Goal: Task Accomplishment & Management: Complete application form

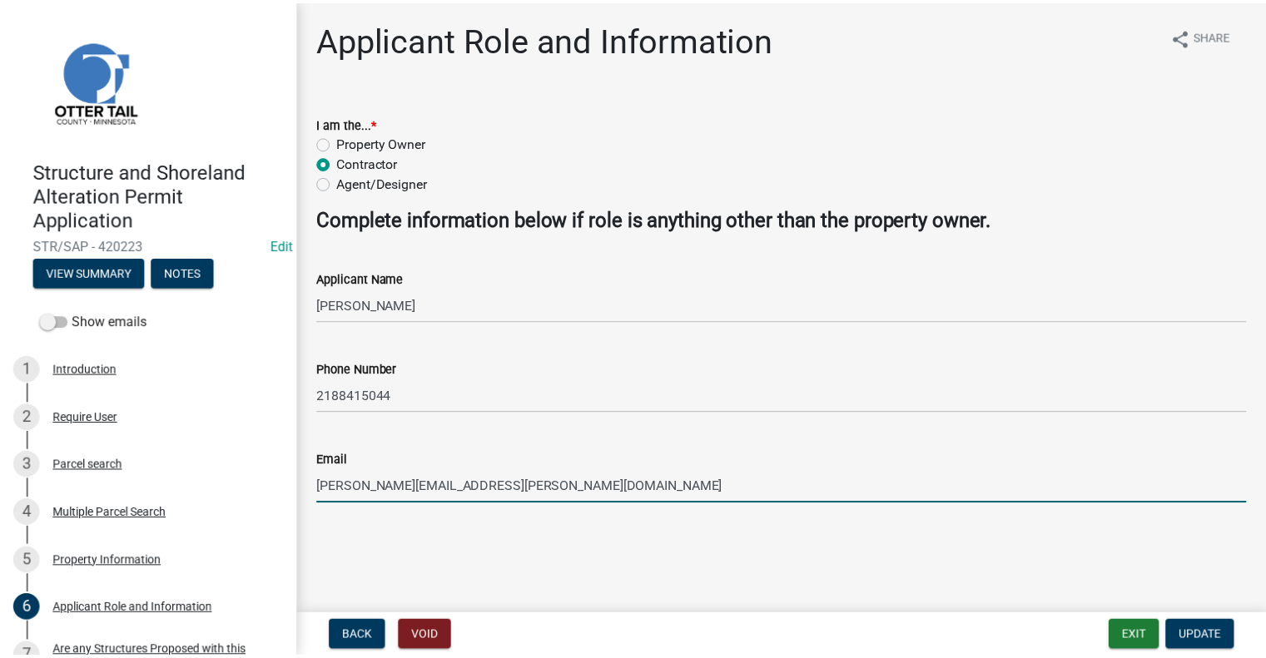
scroll to position [166, 0]
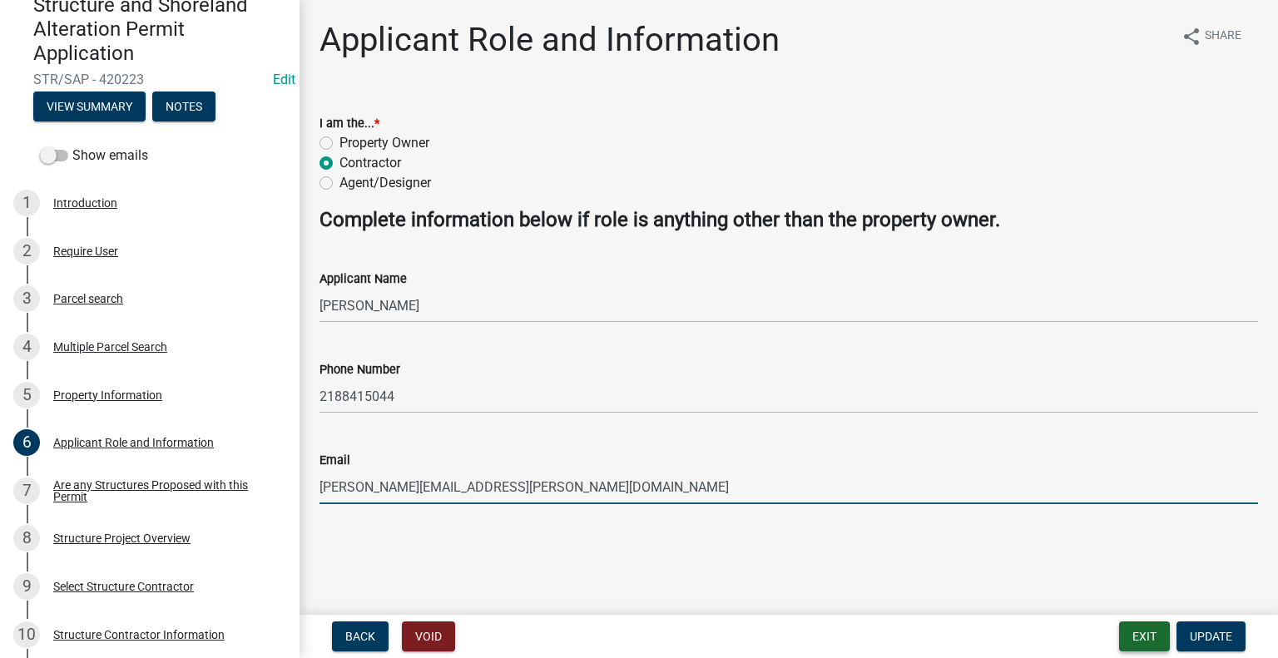
click at [1147, 645] on button "Exit" at bounding box center [1144, 637] width 51 height 30
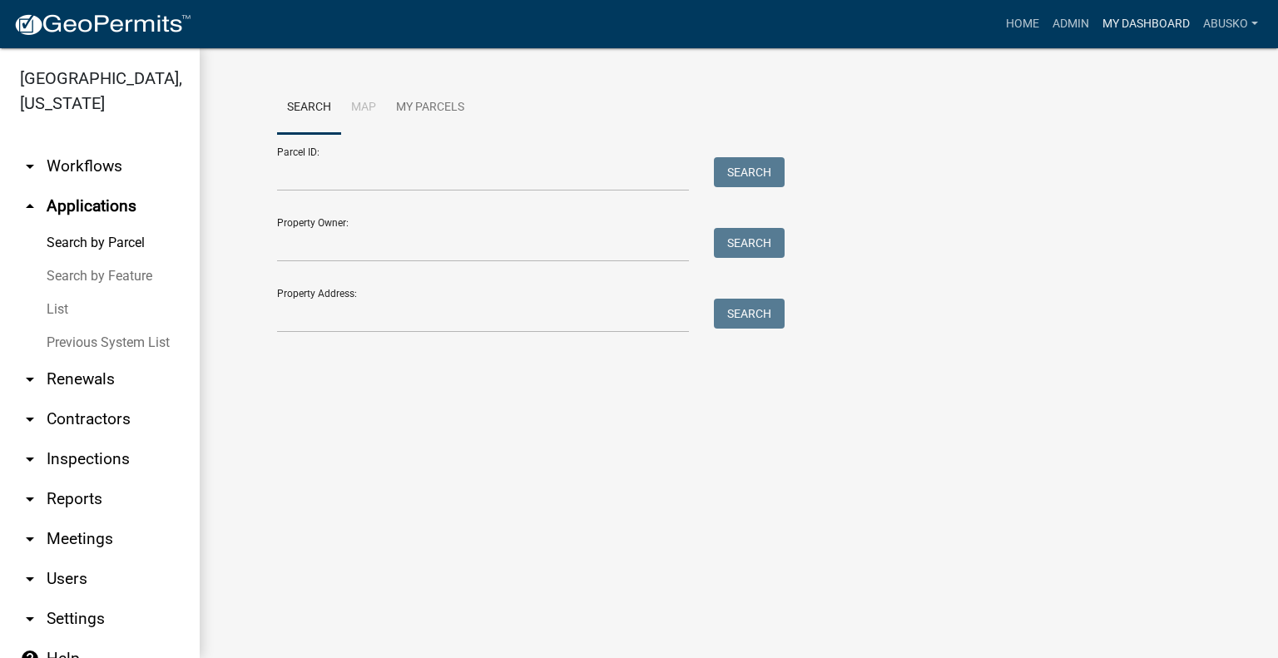
click at [1147, 21] on link "My Dashboard" at bounding box center [1146, 24] width 101 height 32
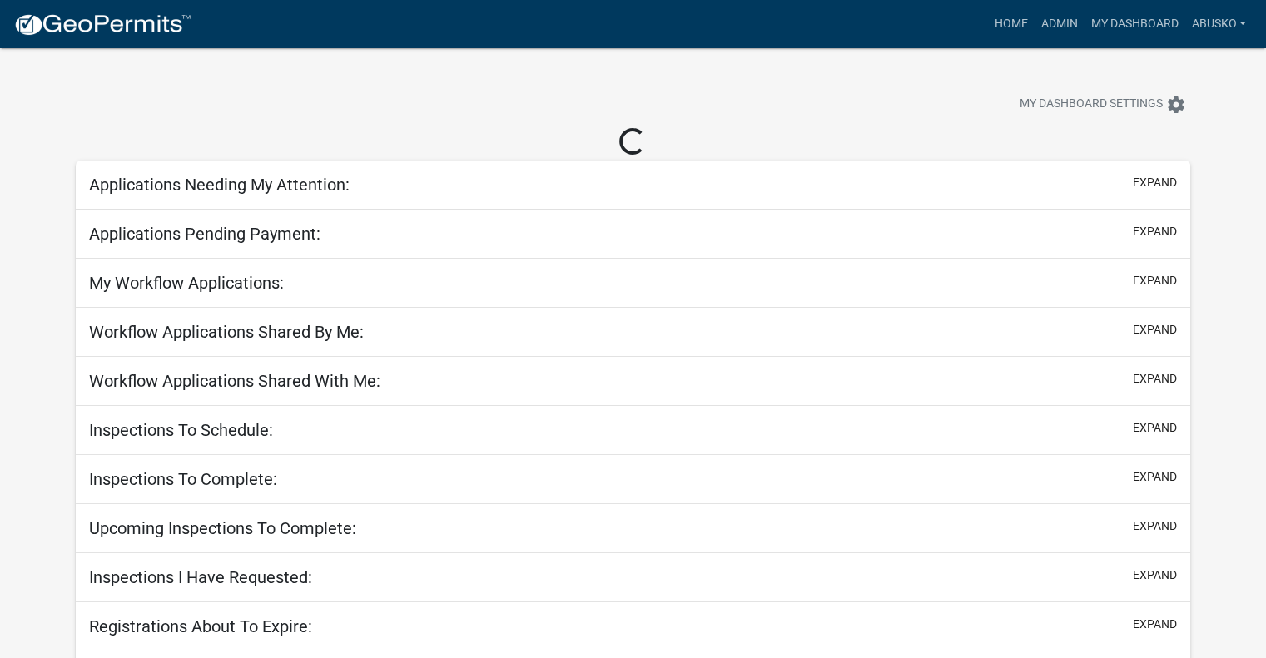
select select "1: 25"
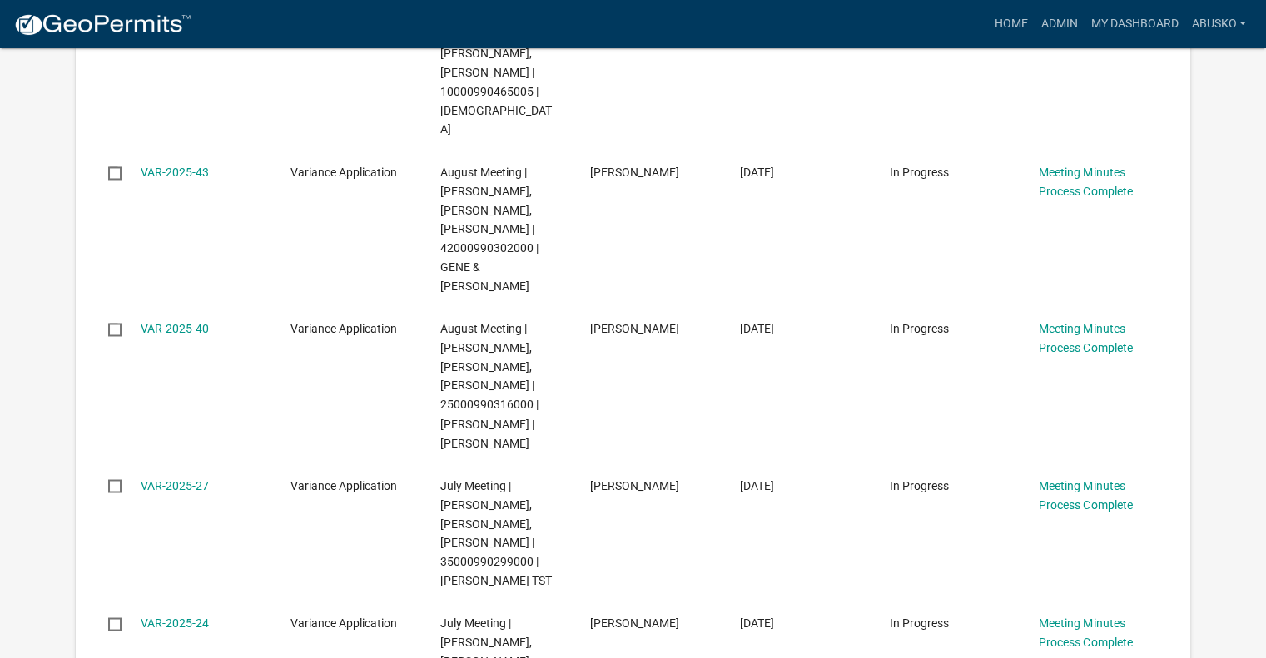
scroll to position [2746, 0]
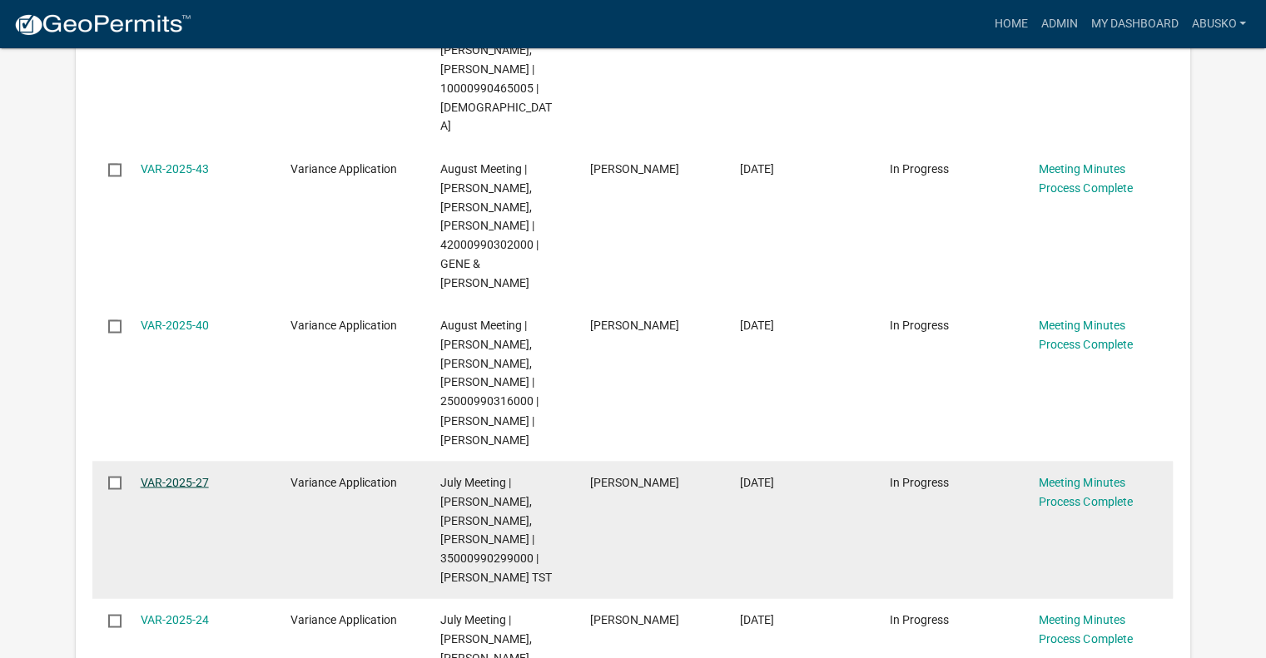
click at [191, 475] on link "VAR-2025-27" at bounding box center [175, 481] width 68 height 13
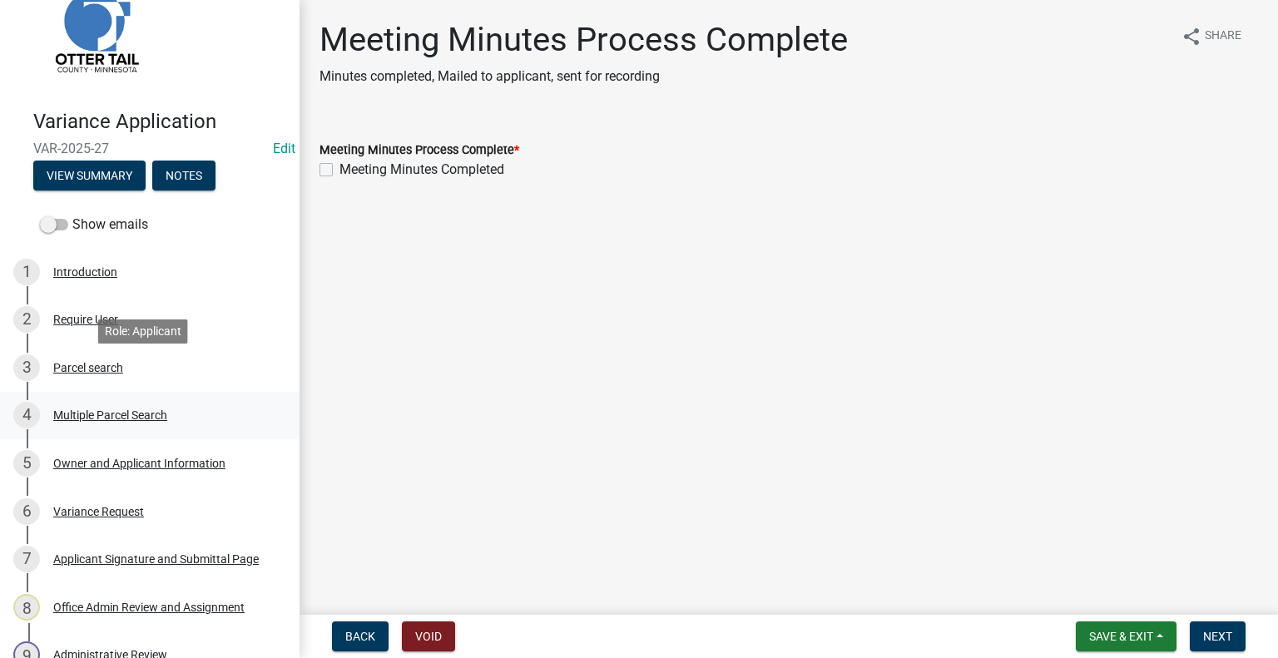
scroll to position [166, 0]
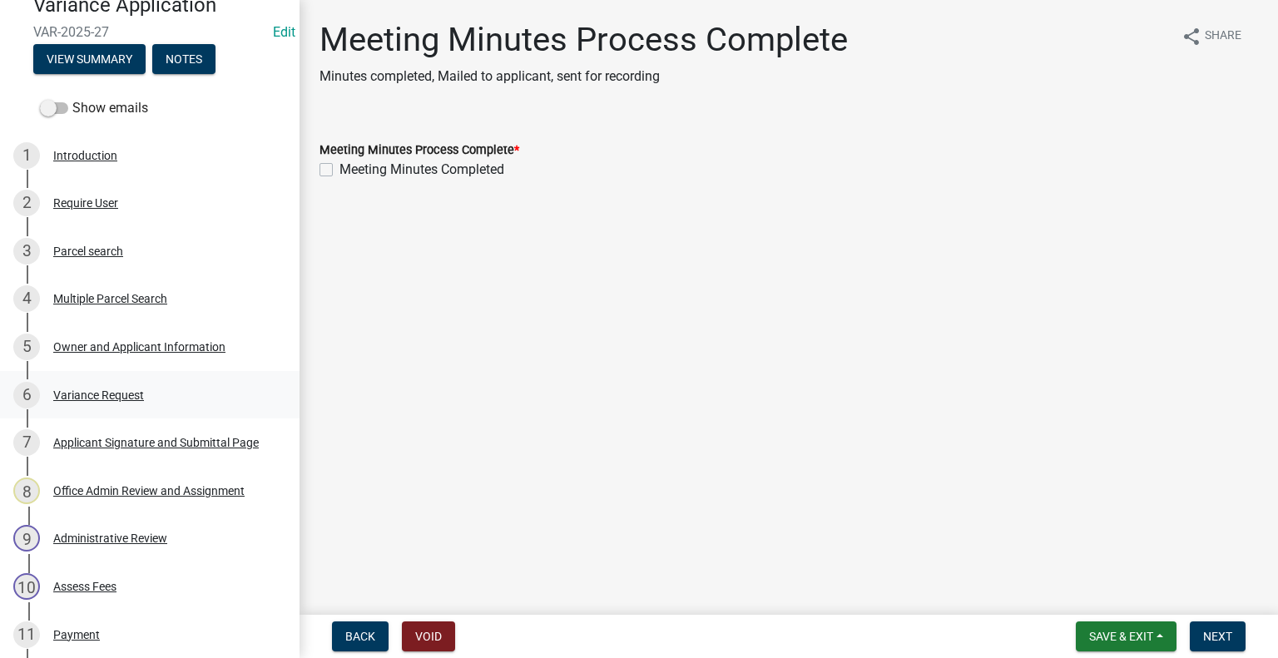
click at [119, 394] on div "Variance Request" at bounding box center [98, 395] width 91 height 12
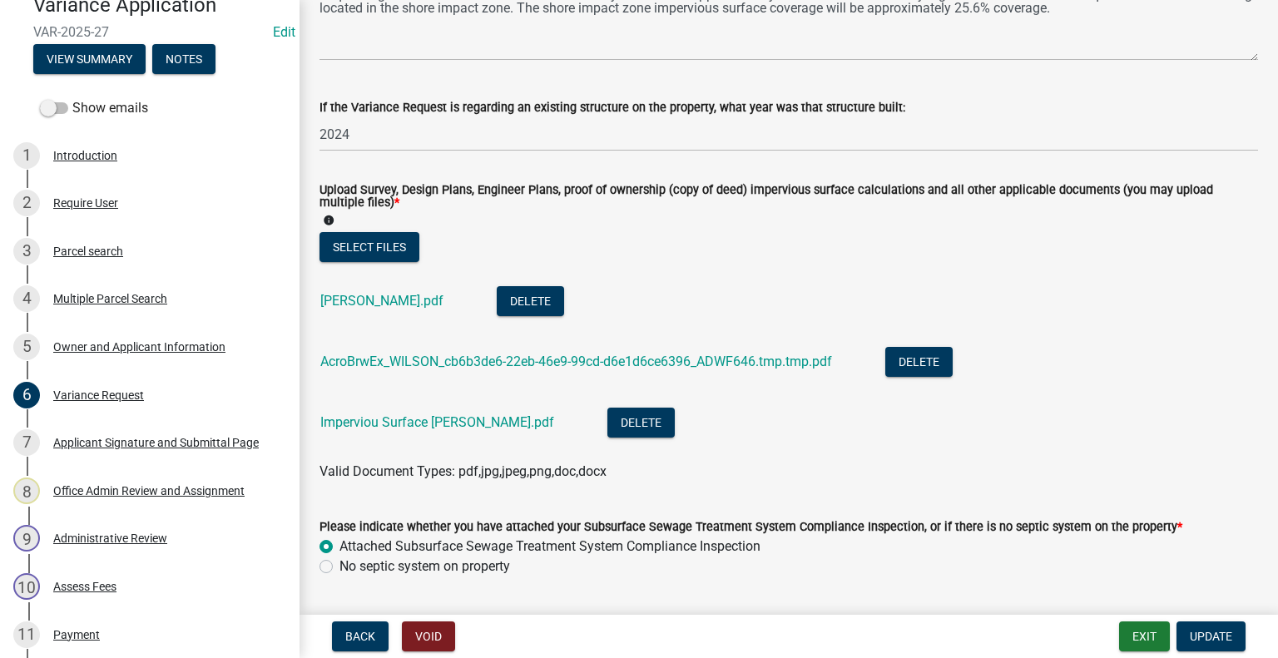
scroll to position [499, 0]
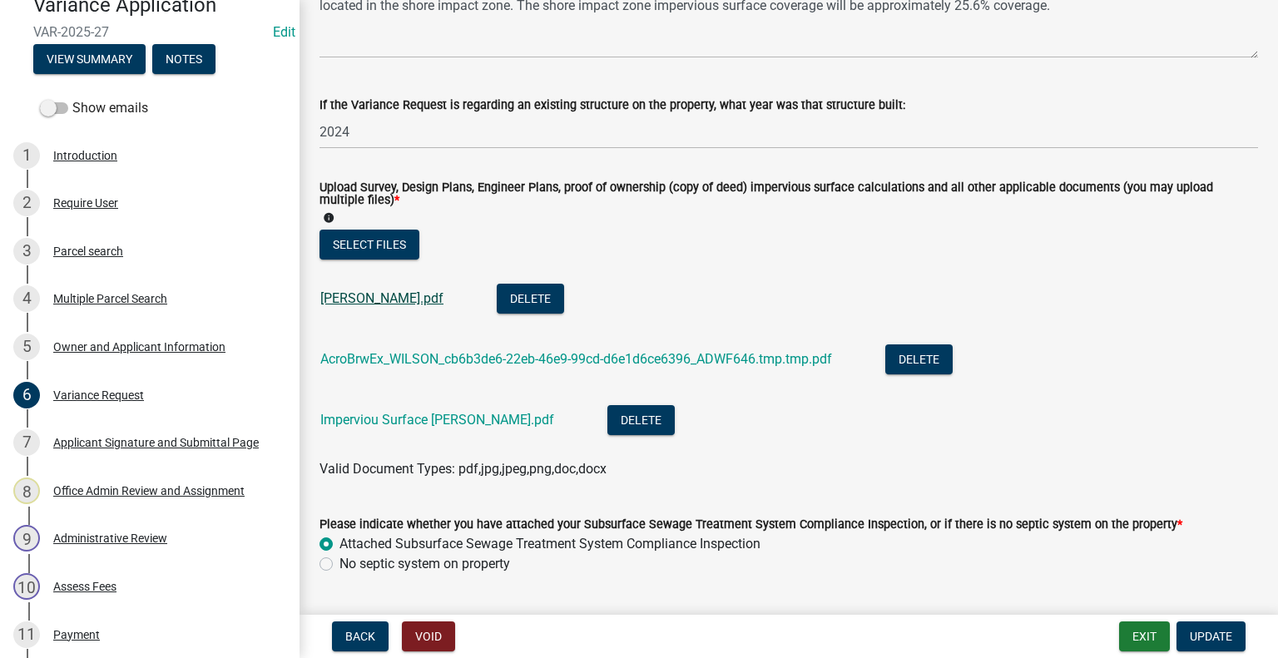
click at [350, 305] on link "WILSON.pdf" at bounding box center [381, 298] width 123 height 16
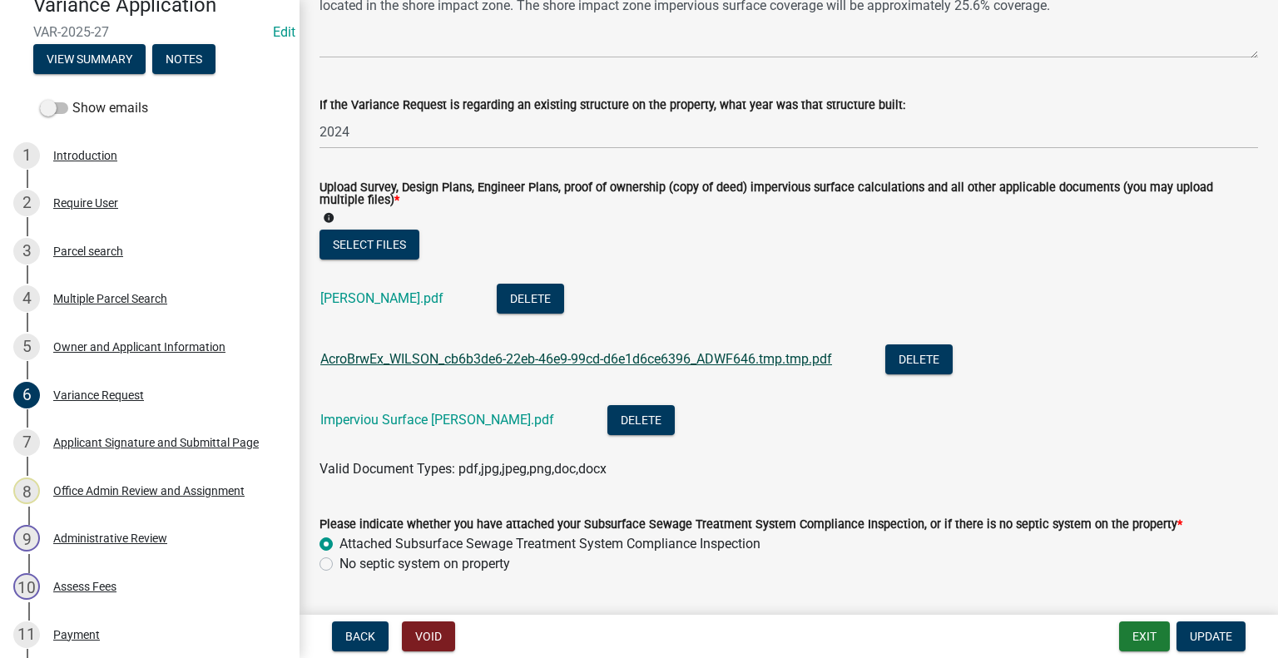
click at [413, 357] on link "AcroBrwEx_WILSON_cb6b3de6-22eb-46e9-99cd-d6e1d6ce6396_ADWF646.tmp.tmp.pdf" at bounding box center [576, 359] width 512 height 16
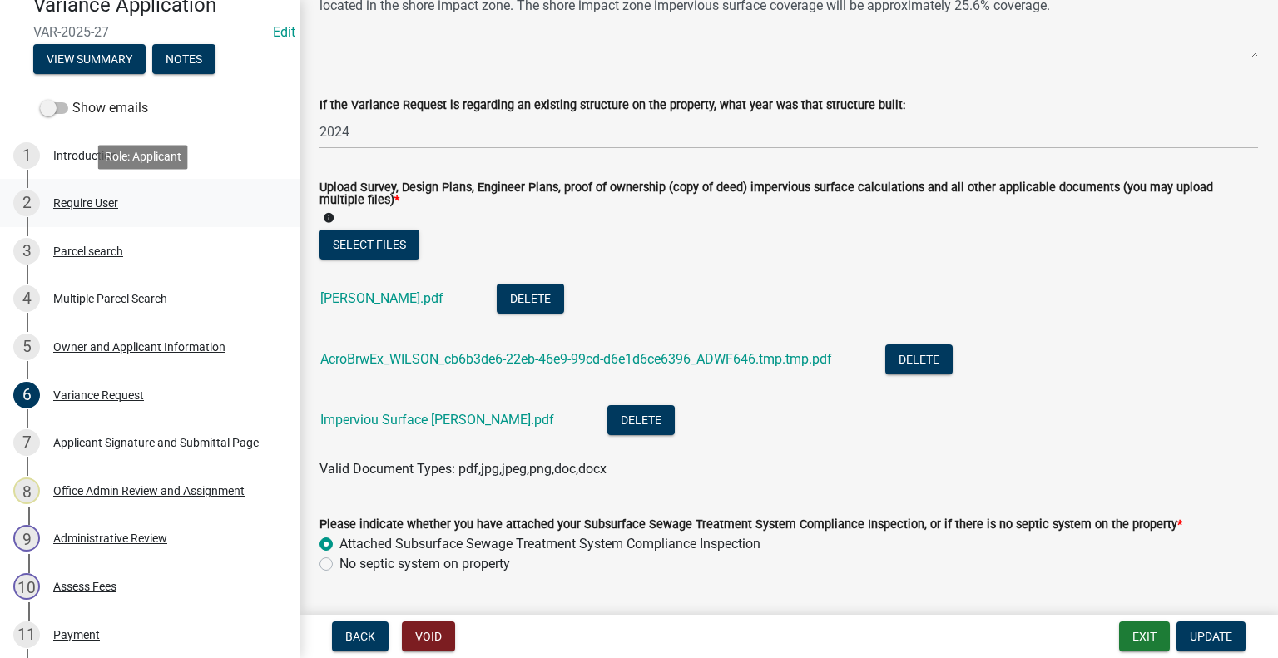
click at [87, 206] on div "Require User" at bounding box center [85, 203] width 65 height 12
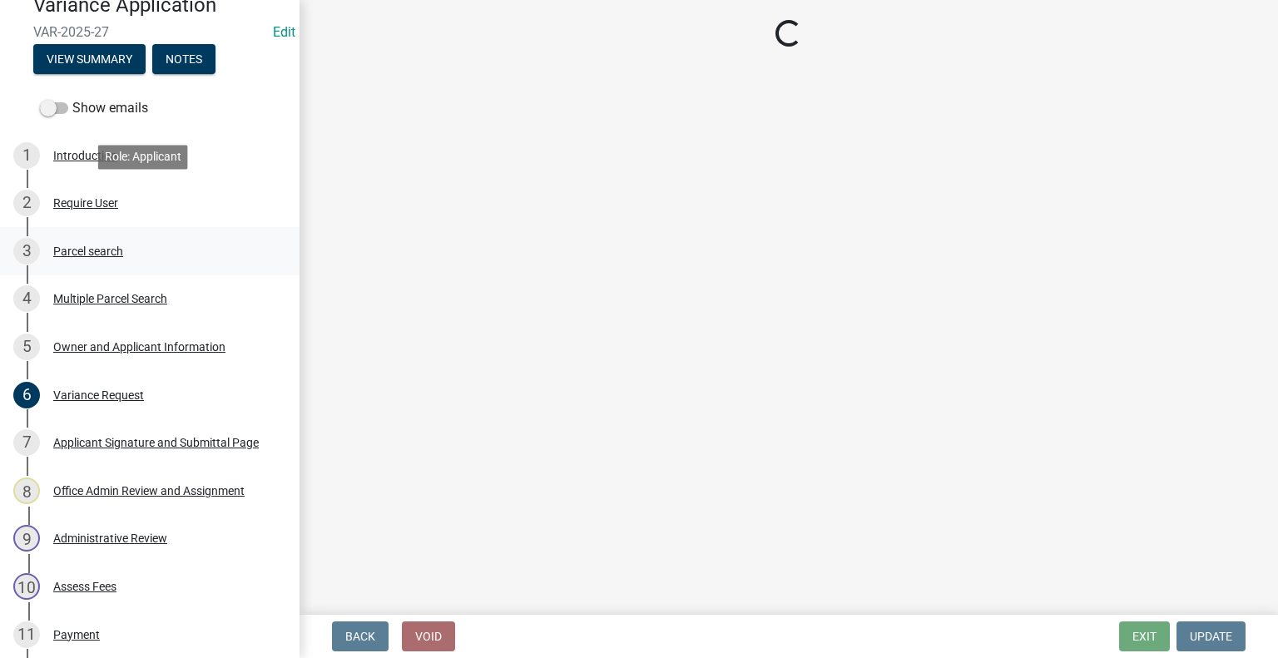
scroll to position [0, 0]
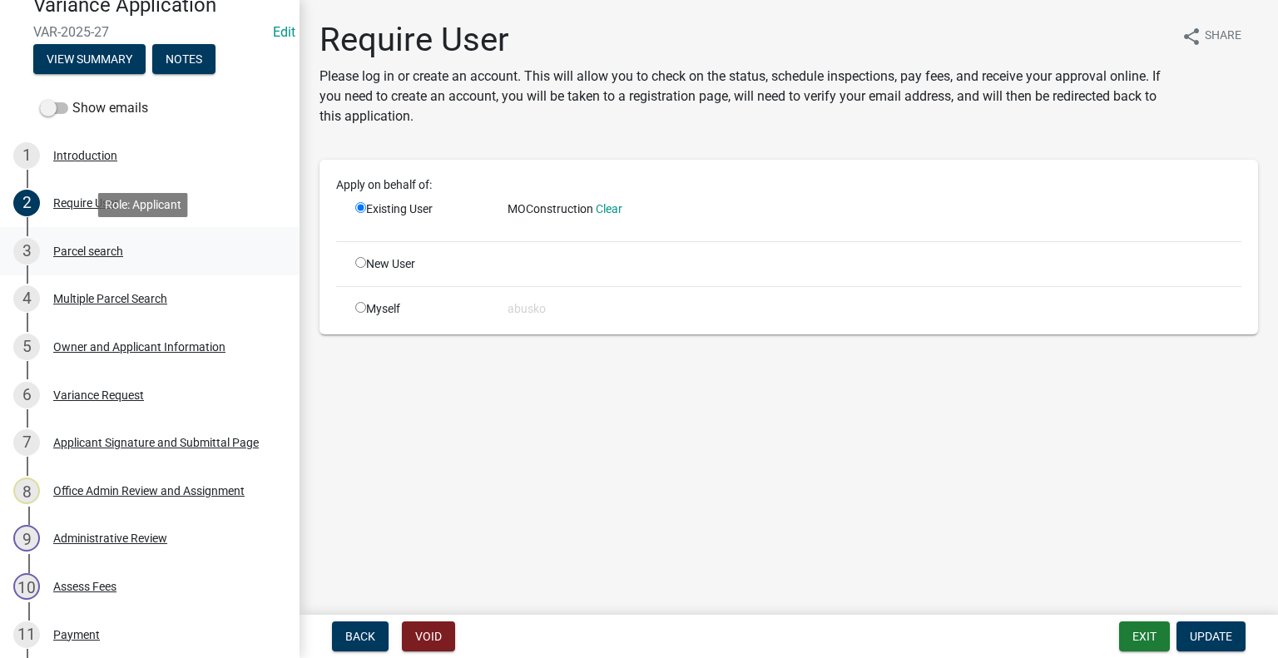
click at [70, 254] on div "Parcel search" at bounding box center [88, 251] width 70 height 12
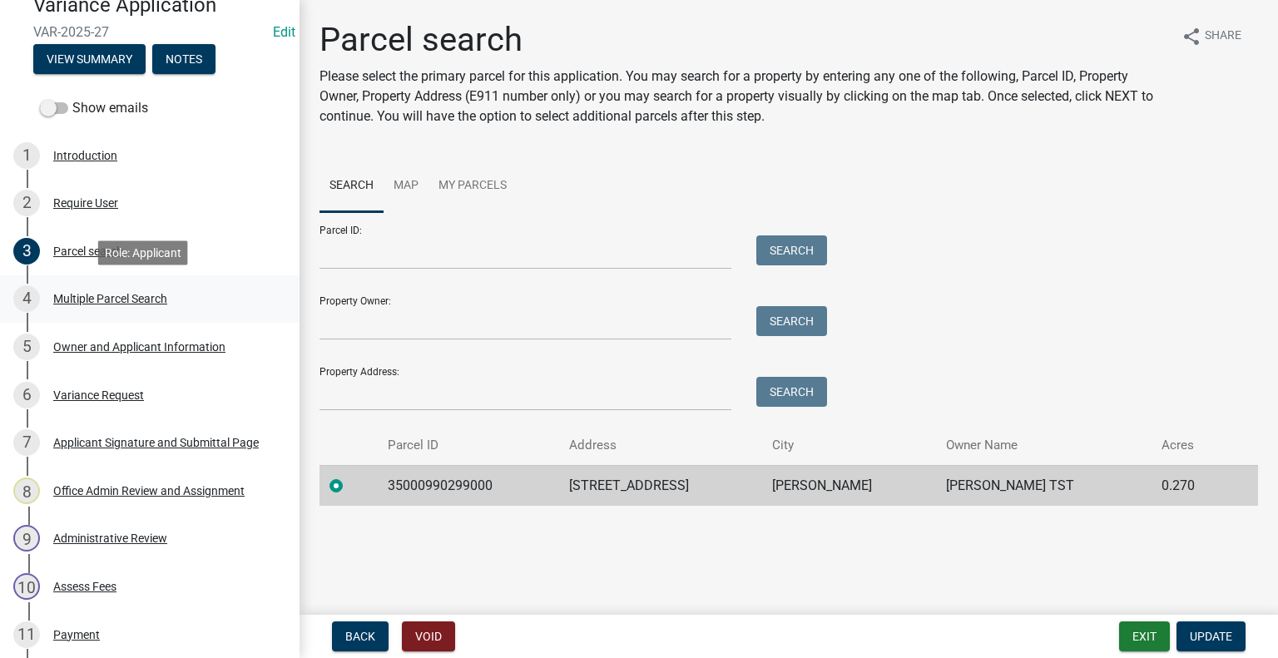
click at [83, 294] on div "Multiple Parcel Search" at bounding box center [110, 299] width 114 height 12
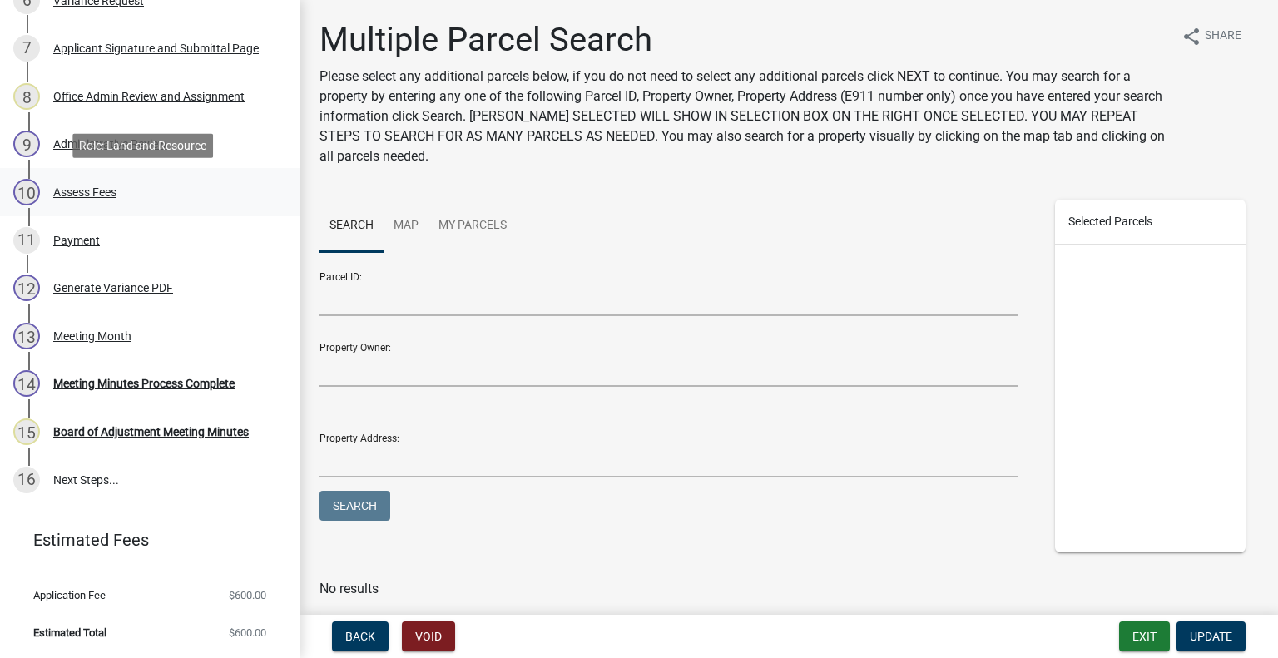
scroll to position [478, 0]
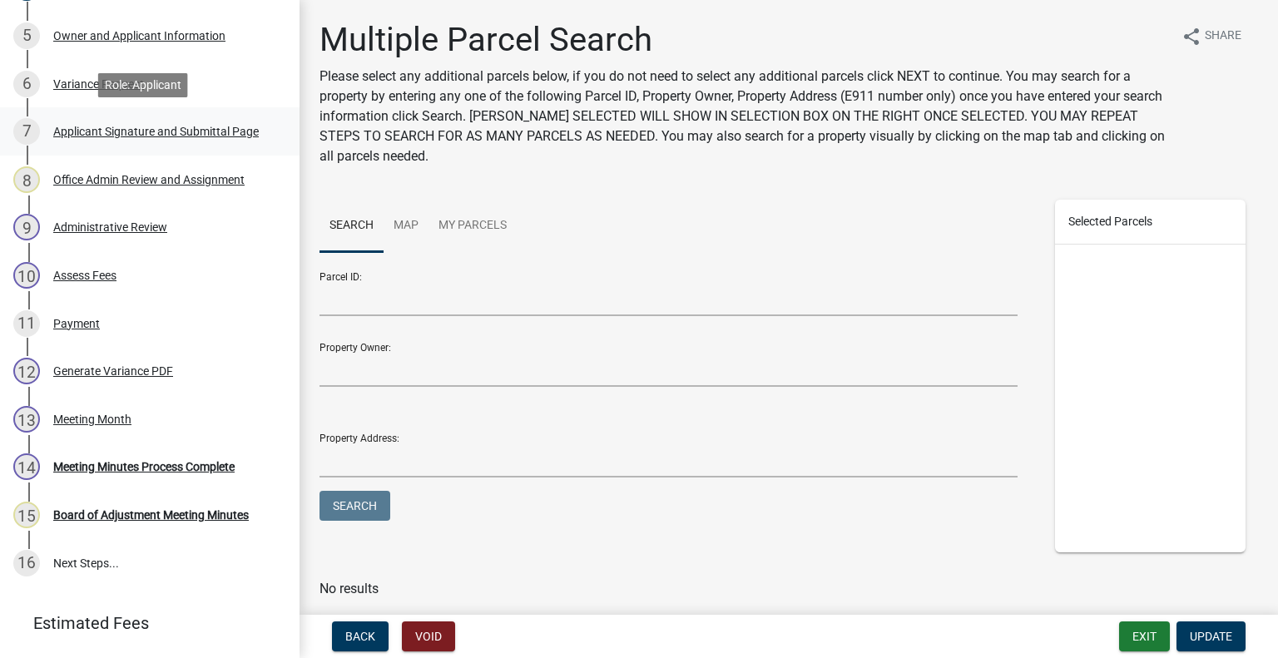
click at [161, 137] on div "Applicant Signature and Submittal Page" at bounding box center [156, 132] width 206 height 12
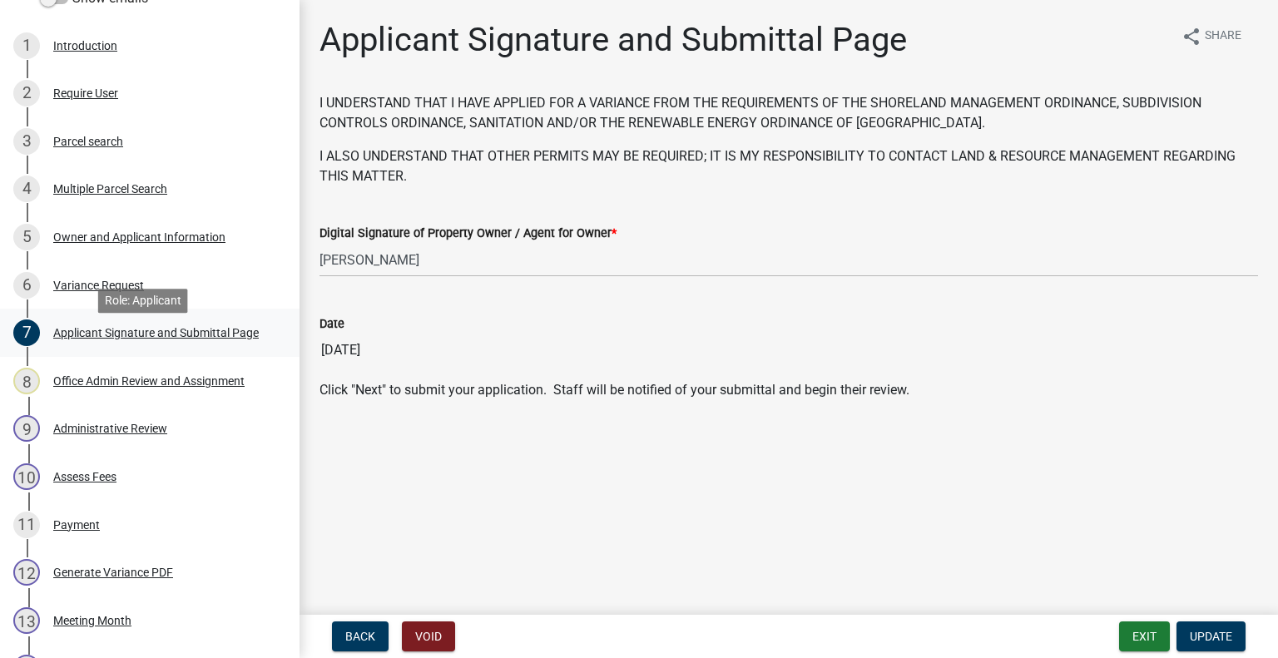
scroll to position [228, 0]
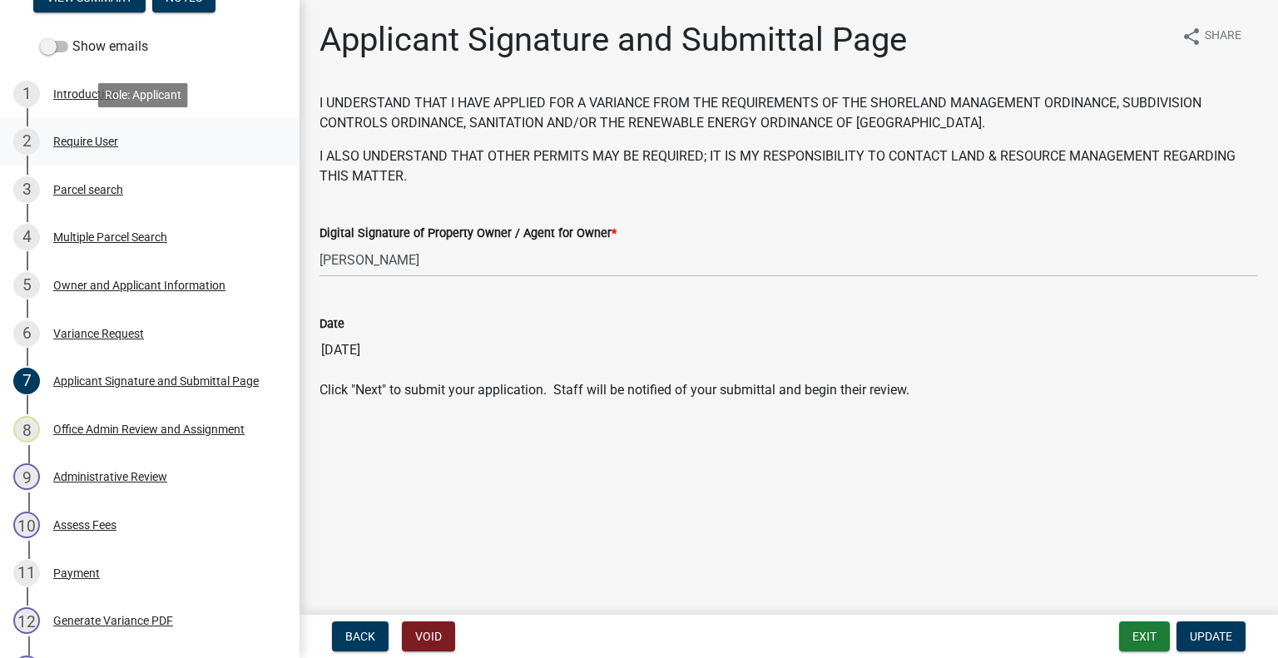
click at [105, 140] on div "Require User" at bounding box center [85, 142] width 65 height 12
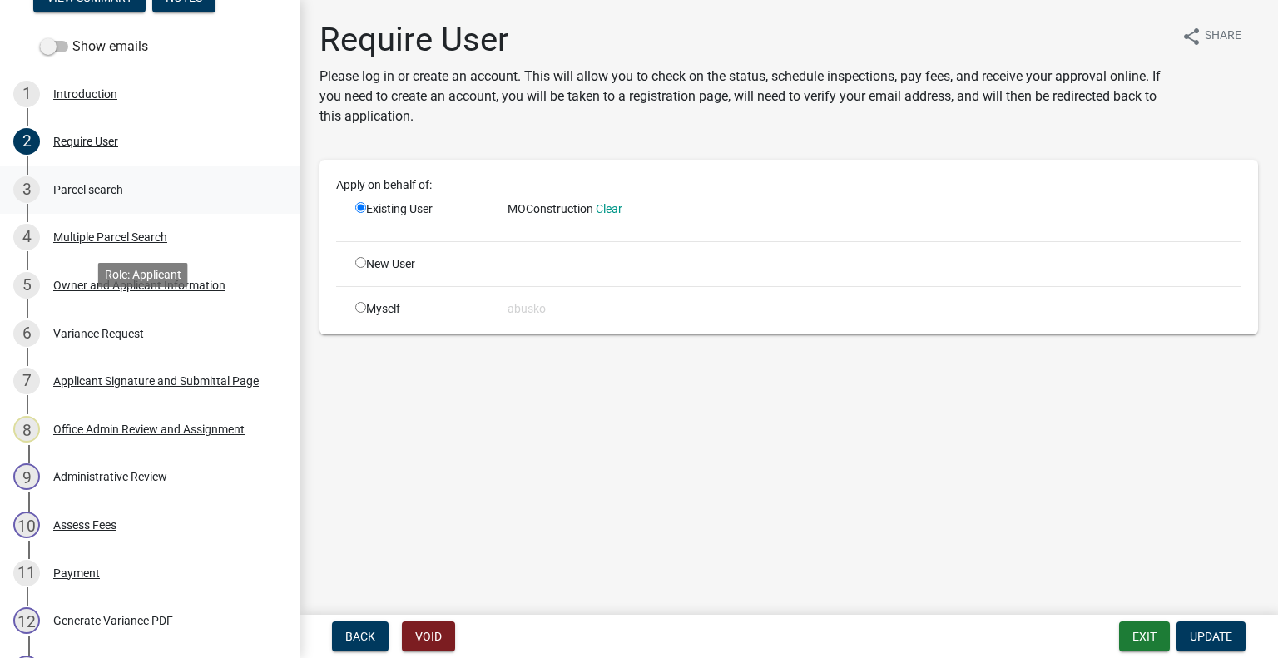
scroll to position [0, 0]
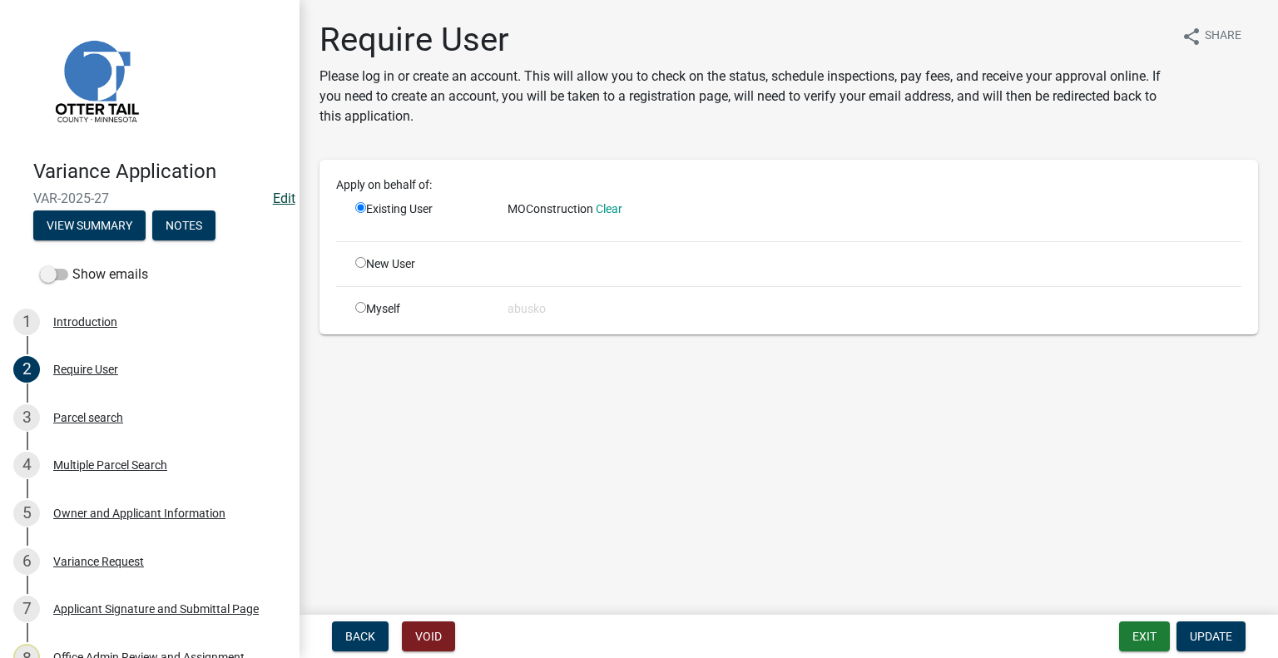
click at [273, 198] on link "Edit" at bounding box center [284, 199] width 22 height 16
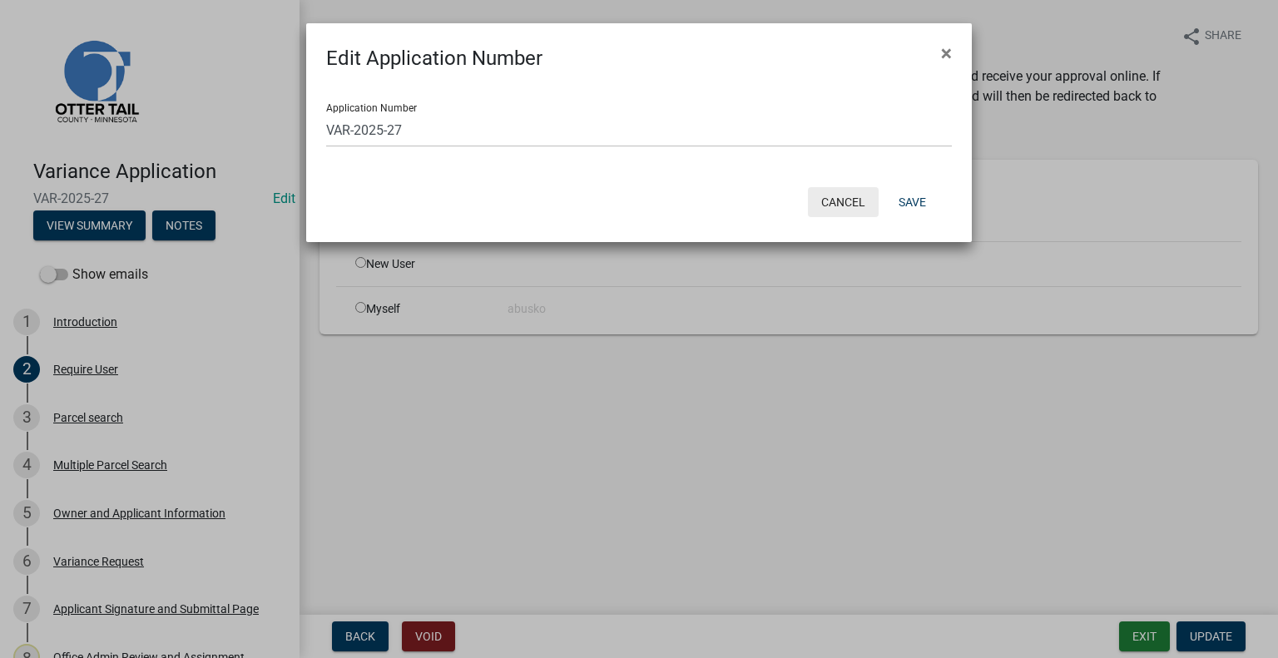
click at [853, 206] on button "Cancel" at bounding box center [843, 202] width 71 height 30
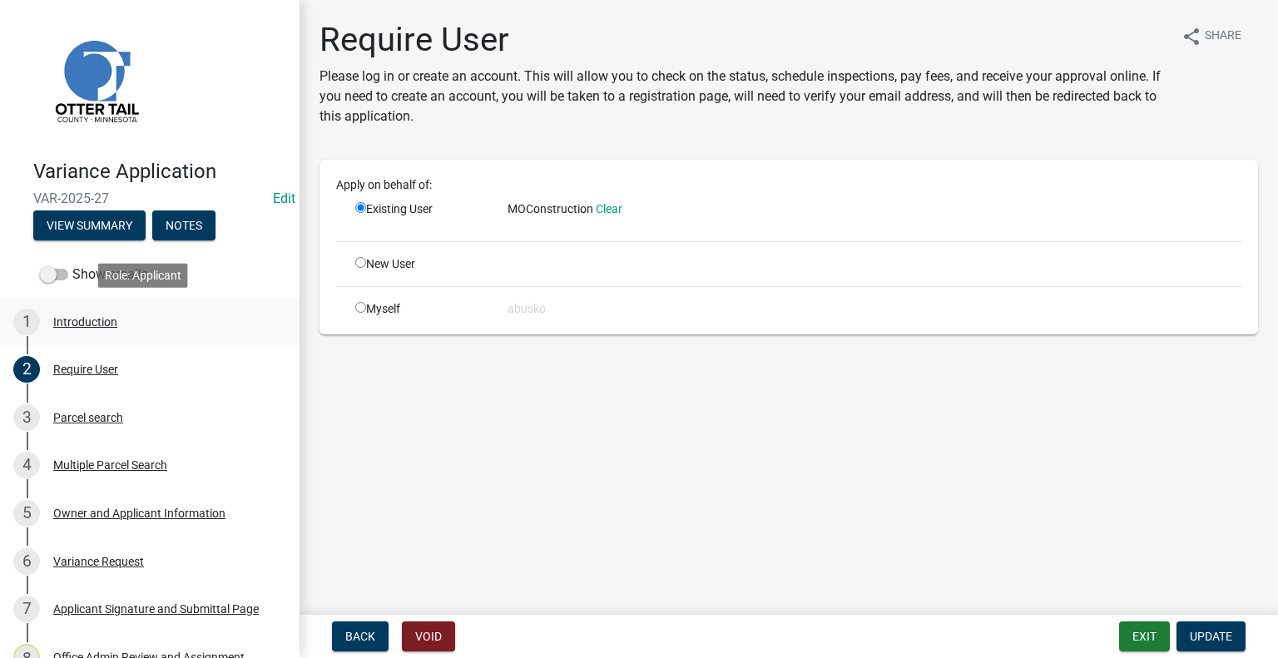
click at [201, 312] on div "1 Introduction" at bounding box center [143, 322] width 260 height 27
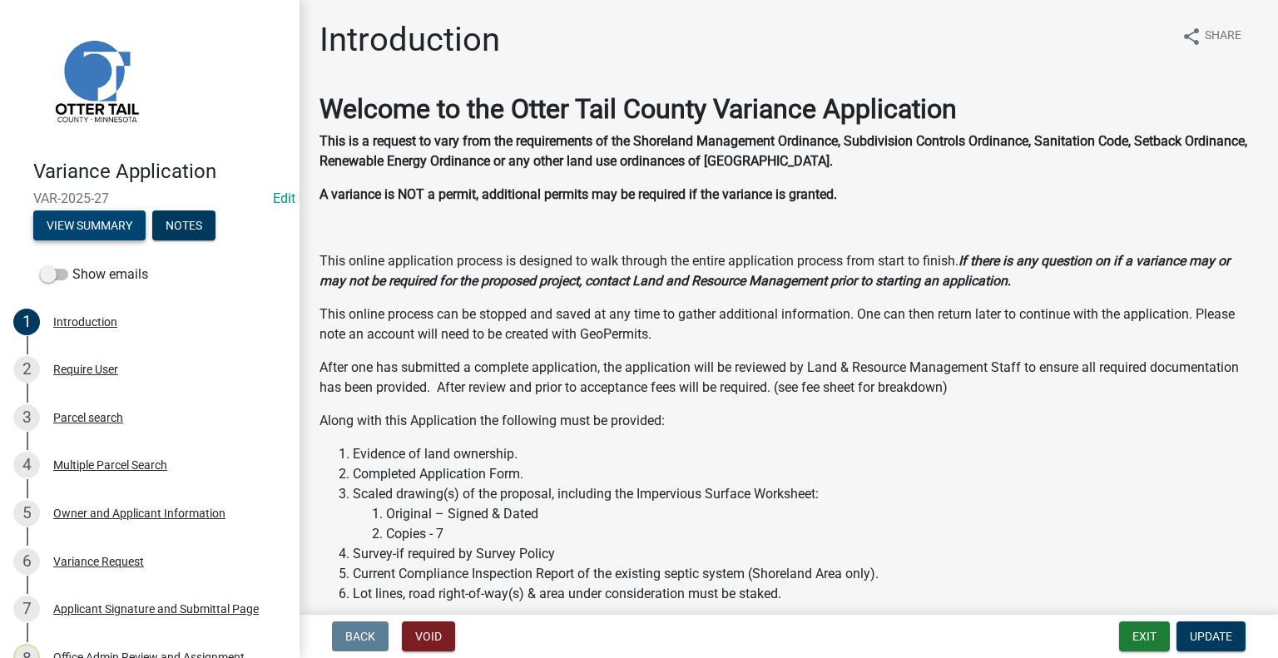
click at [121, 225] on button "View Summary" at bounding box center [89, 226] width 112 height 30
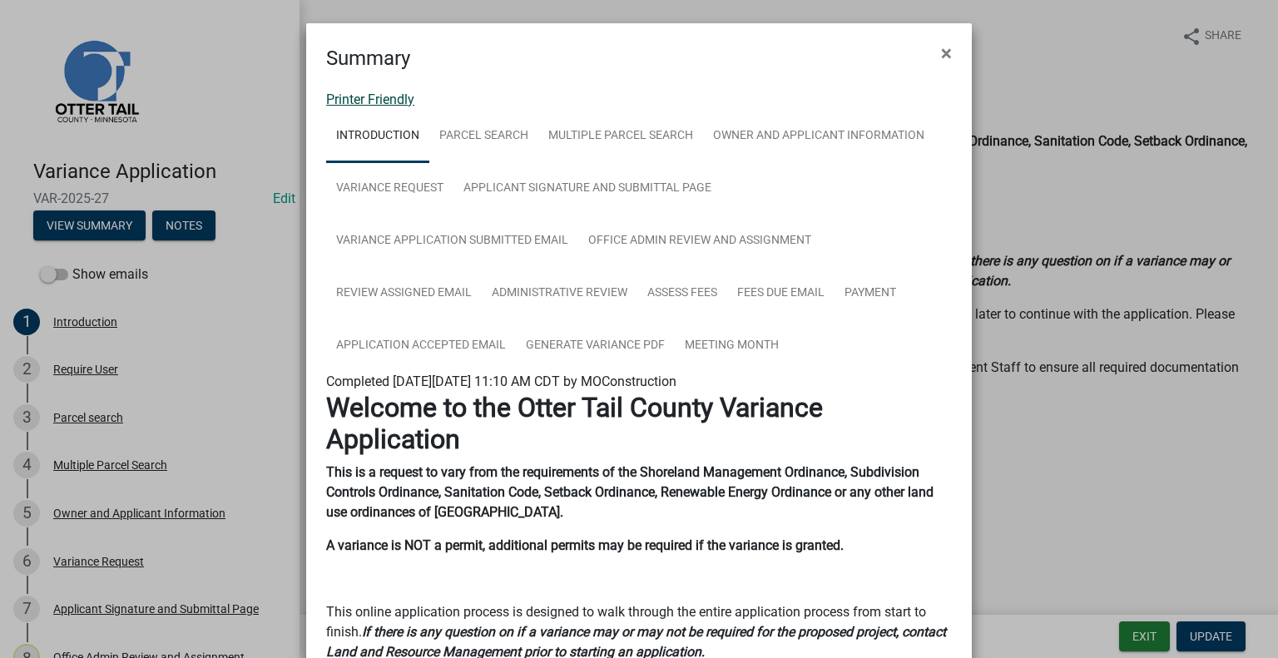
click at [366, 96] on link "Printer Friendly" at bounding box center [370, 100] width 88 height 16
click at [941, 57] on span "×" at bounding box center [946, 53] width 11 height 23
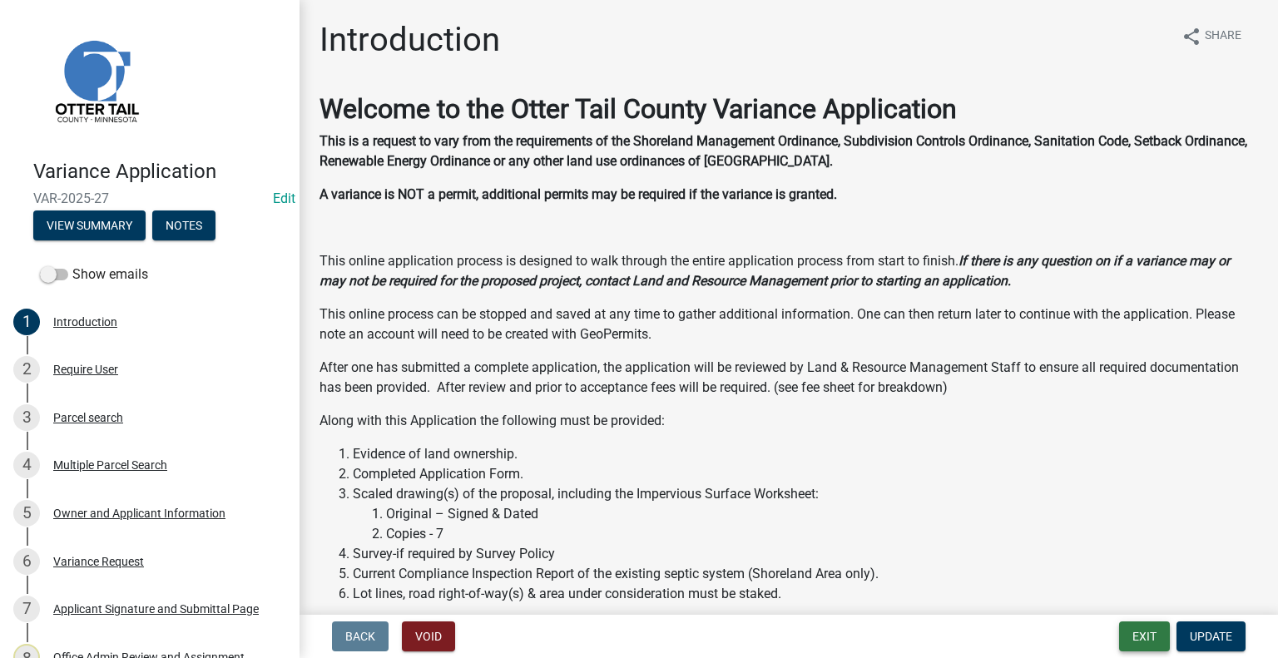
click at [1151, 638] on button "Exit" at bounding box center [1144, 637] width 51 height 30
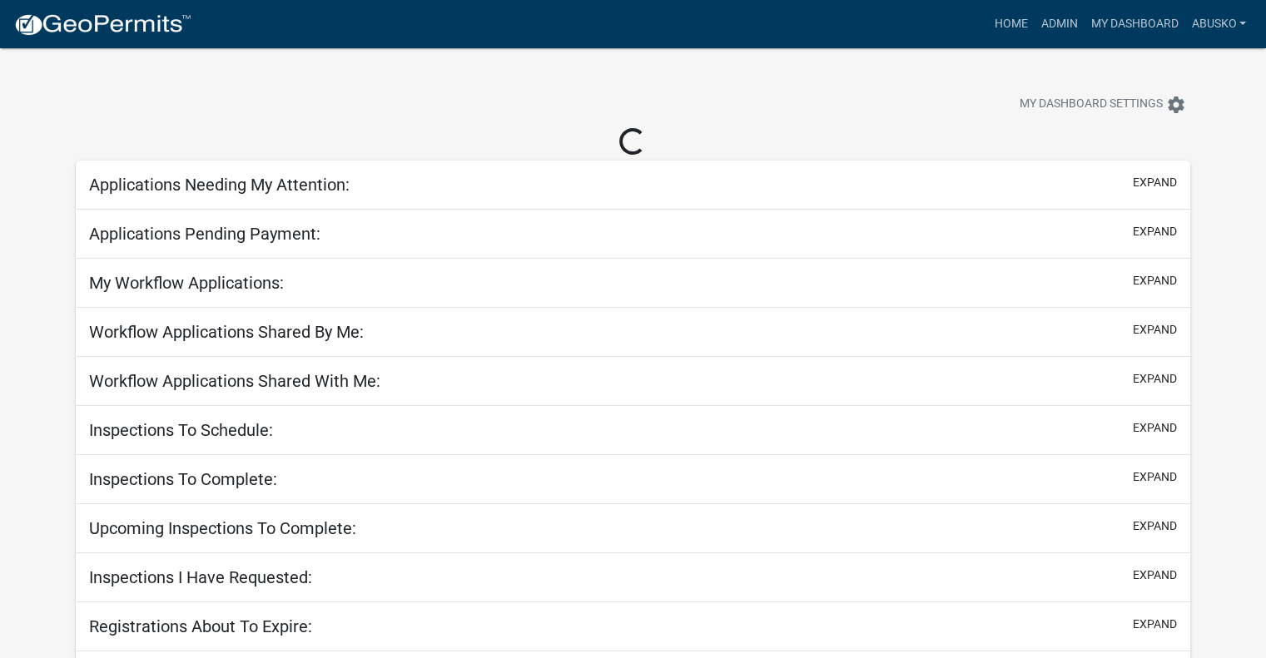
select select "1: 25"
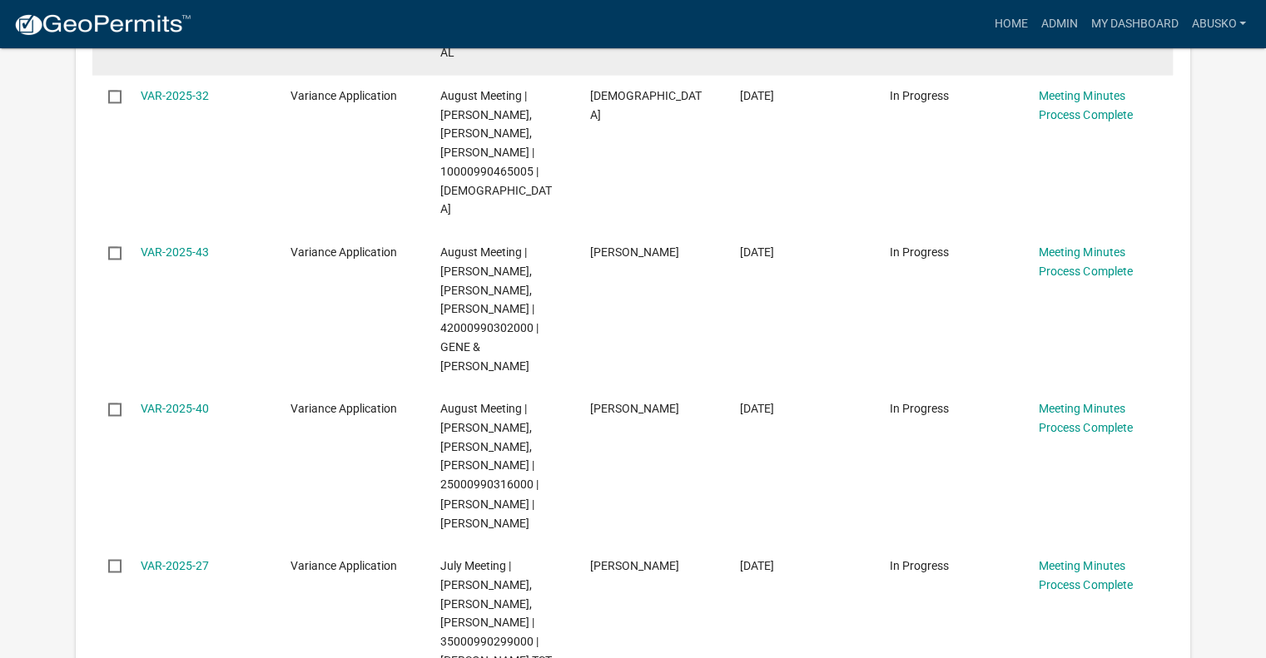
scroll to position [2829, 0]
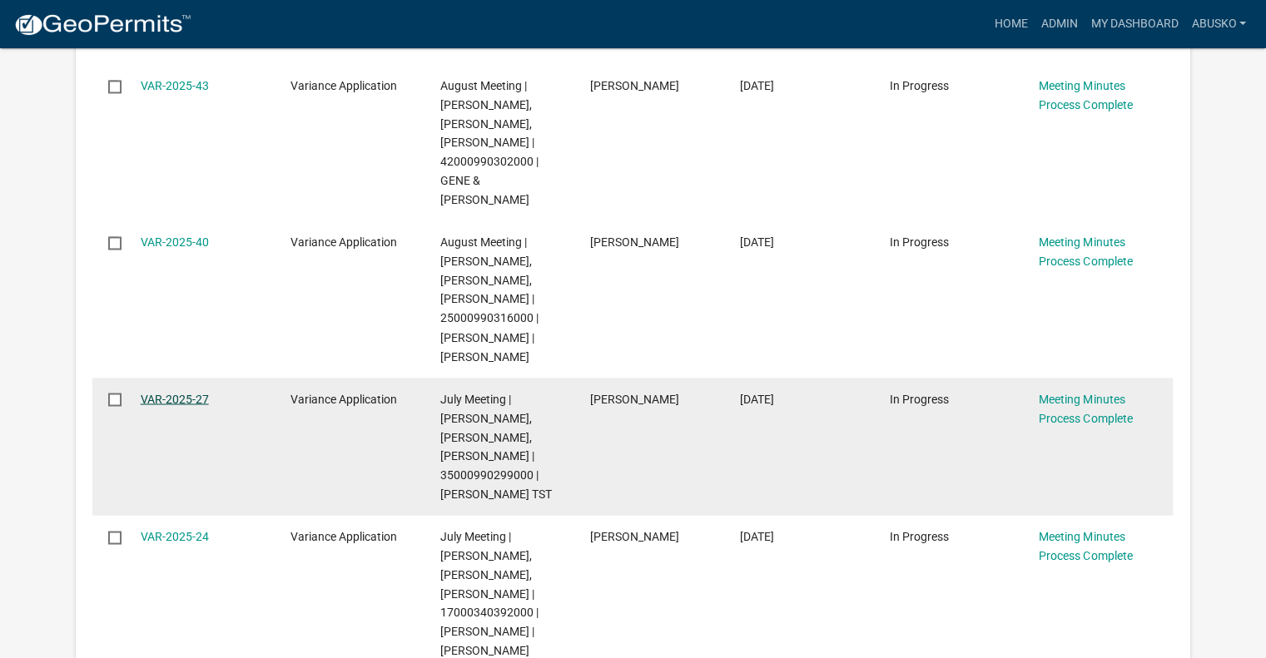
click at [161, 392] on link "VAR-2025-27" at bounding box center [175, 398] width 68 height 13
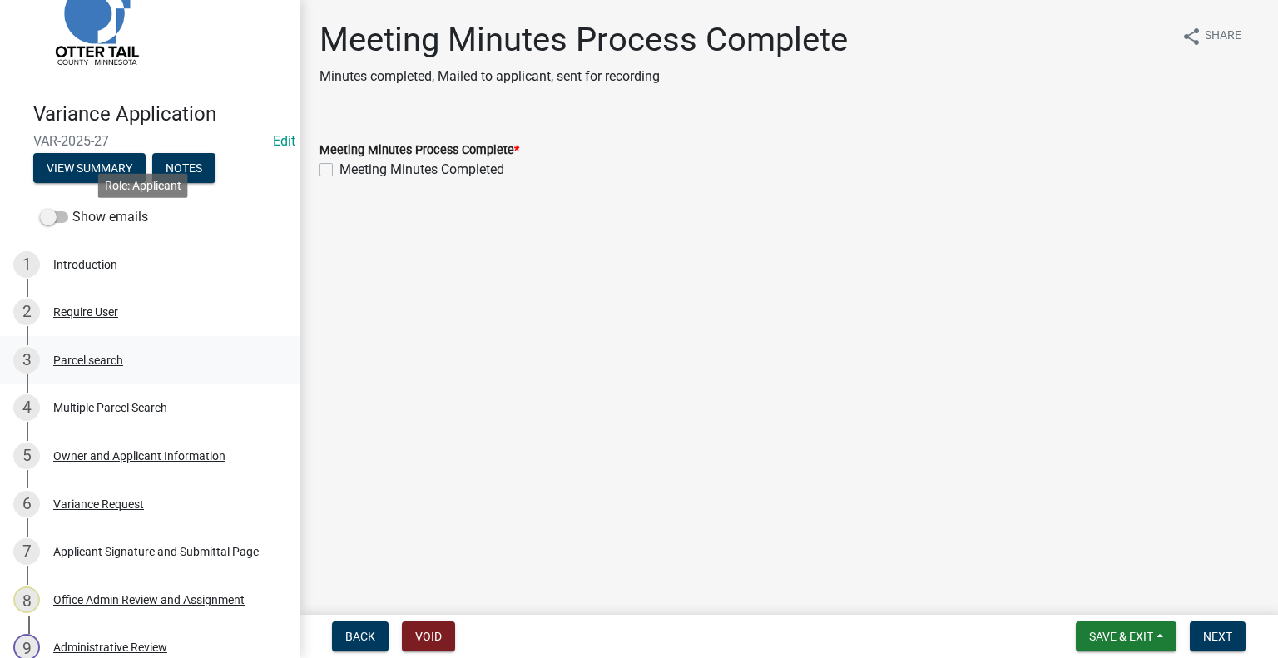
scroll to position [250, 0]
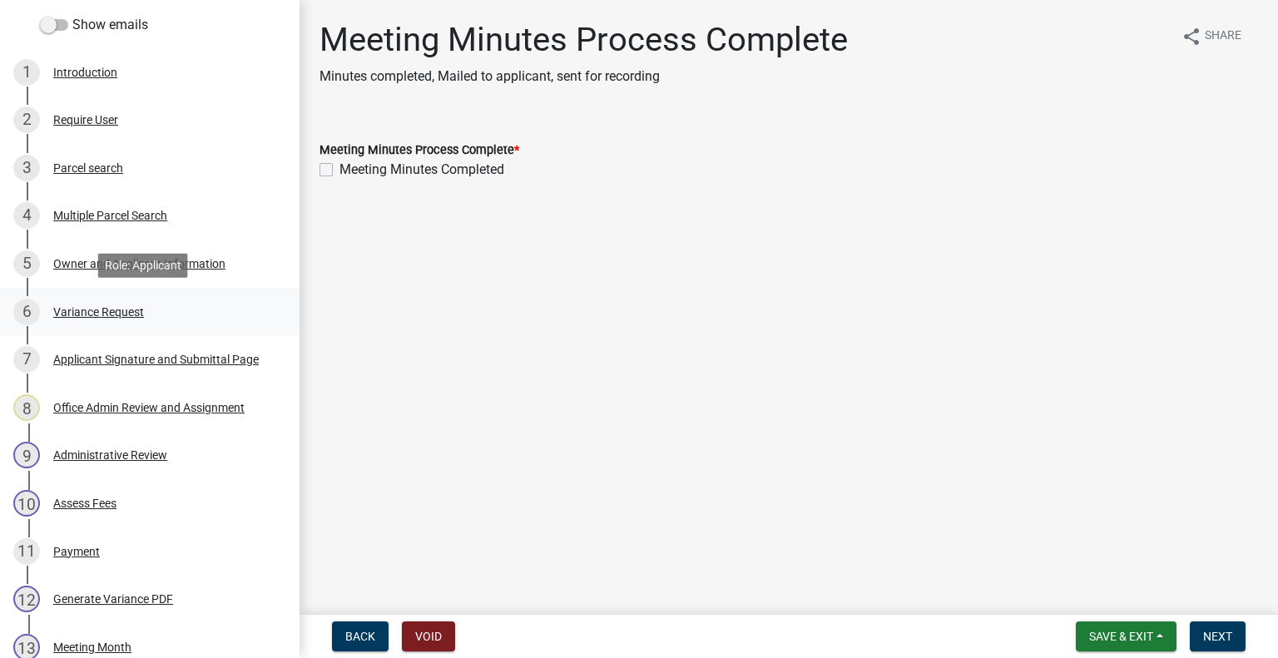
click at [107, 306] on div "Variance Request" at bounding box center [98, 312] width 91 height 12
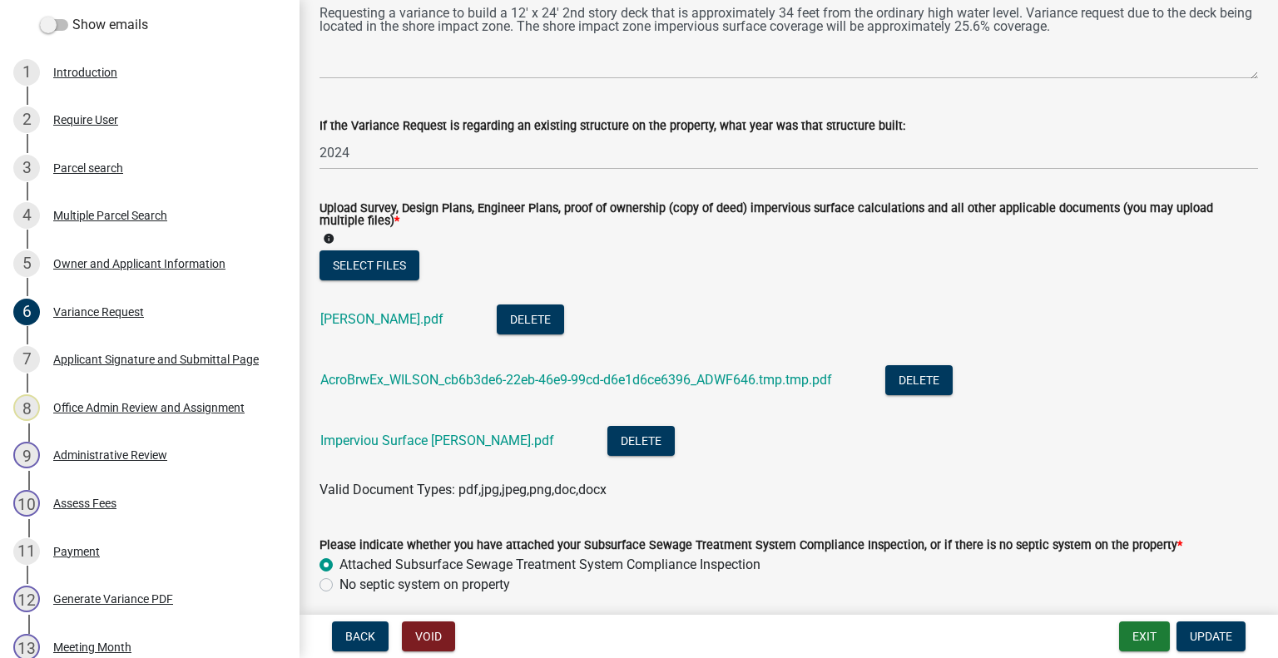
scroll to position [499, 0]
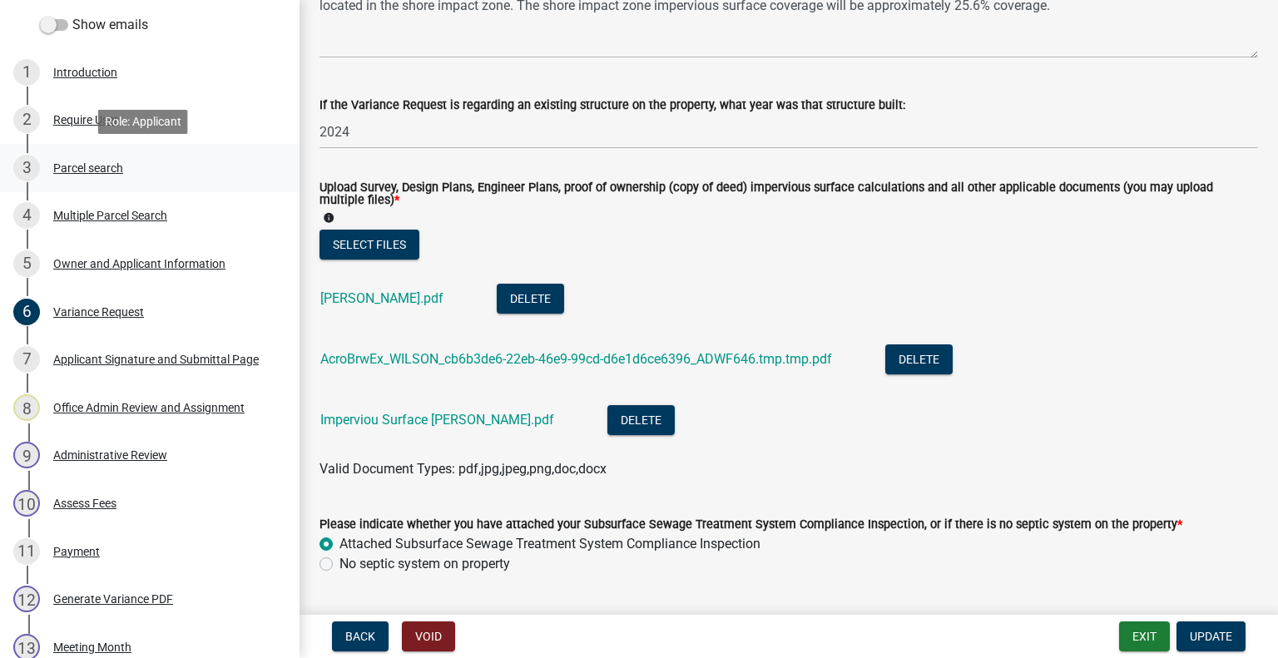
click at [80, 173] on div "Parcel search" at bounding box center [88, 168] width 70 height 12
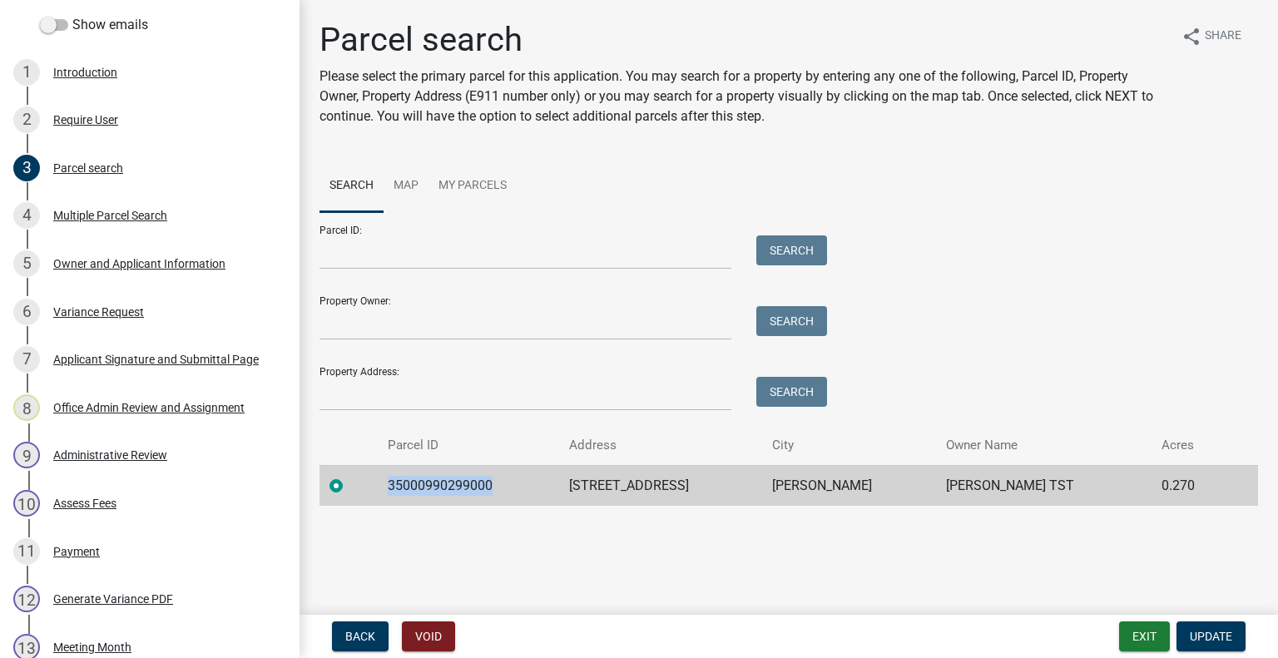
drag, startPoint x: 508, startPoint y: 485, endPoint x: 381, endPoint y: 502, distance: 127.6
click at [381, 502] on tr "35000990299000 30445 HIGH VIEW RD HENNING WILSON TST 0.270" at bounding box center [789, 485] width 939 height 41
copy td "35000990299000"
click at [587, 177] on ul "Search Map My Parcels" at bounding box center [789, 186] width 939 height 52
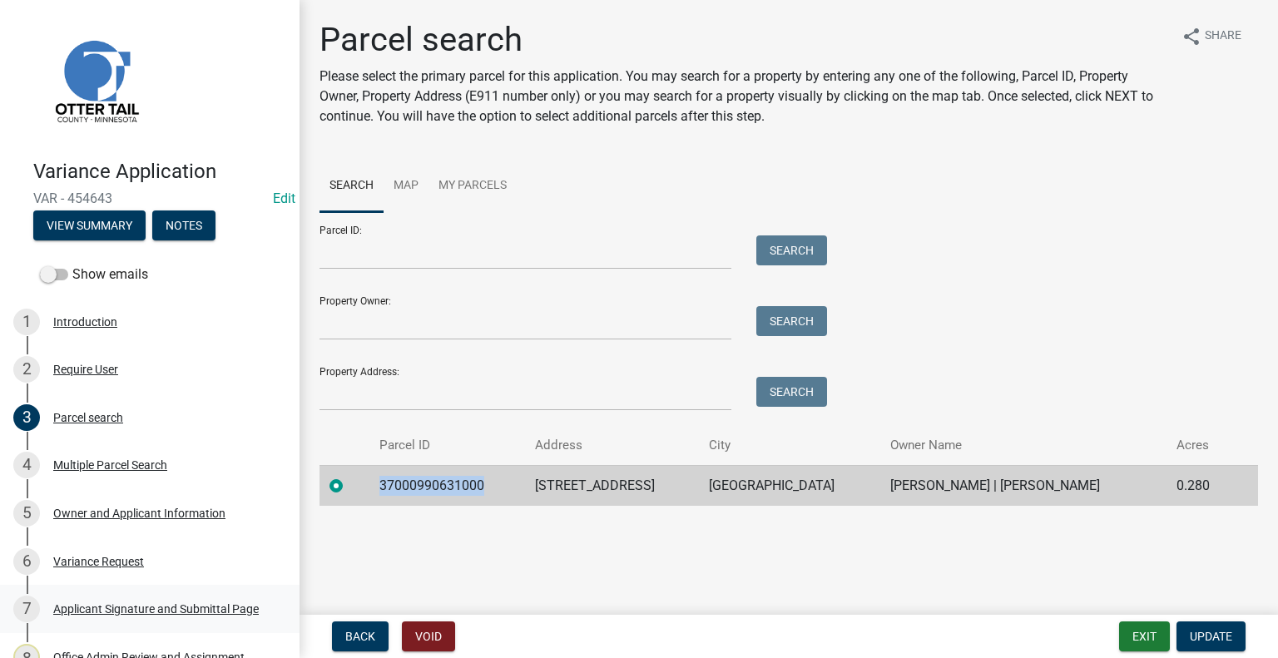
scroll to position [236, 0]
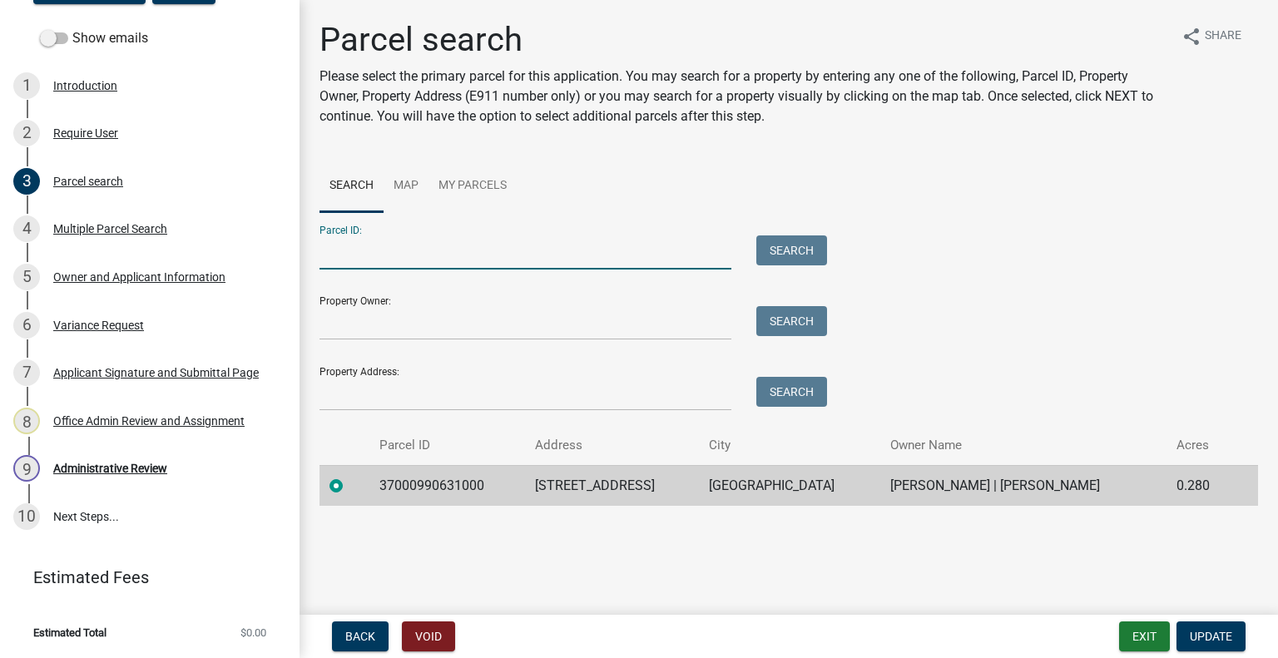
click at [376, 247] on input "Parcel ID:" at bounding box center [526, 252] width 412 height 34
paste input "[PERSON_NAME][EMAIL_ADDRESS][PERSON_NAME][DOMAIN_NAME]"
type input "[PERSON_NAME][EMAIL_ADDRESS][PERSON_NAME][DOMAIN_NAME]"
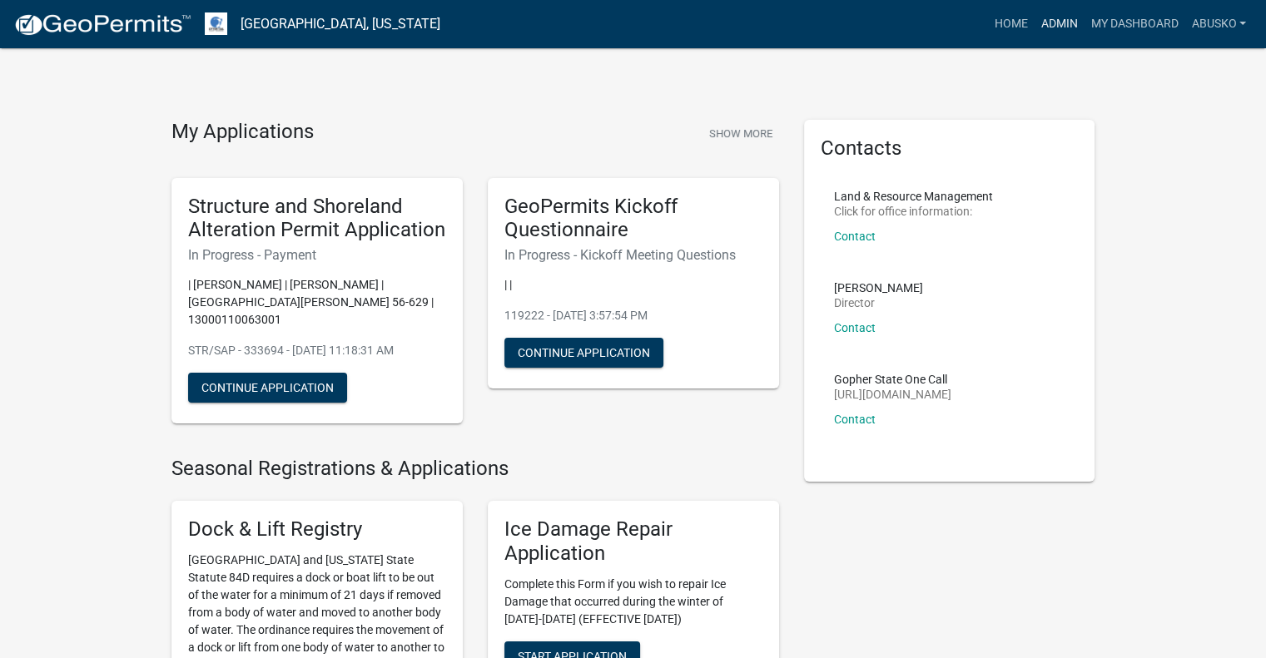
click at [1055, 30] on link "Admin" at bounding box center [1058, 24] width 50 height 32
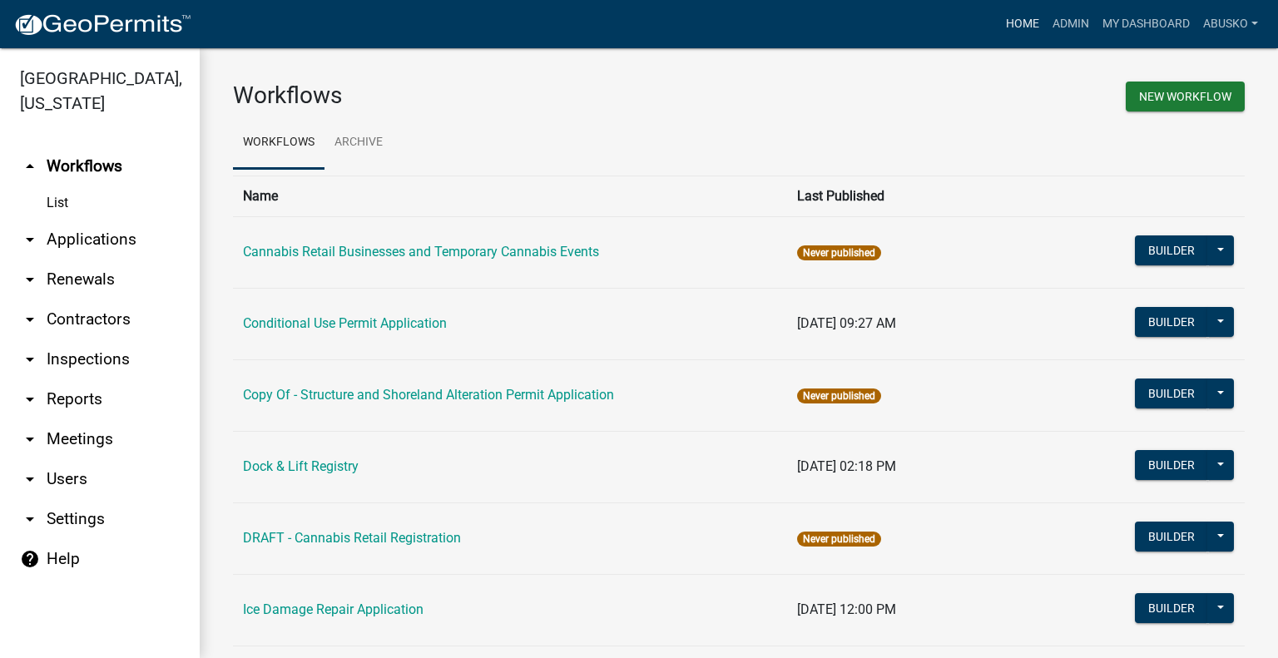
click at [1015, 25] on link "Home" at bounding box center [1022, 24] width 47 height 32
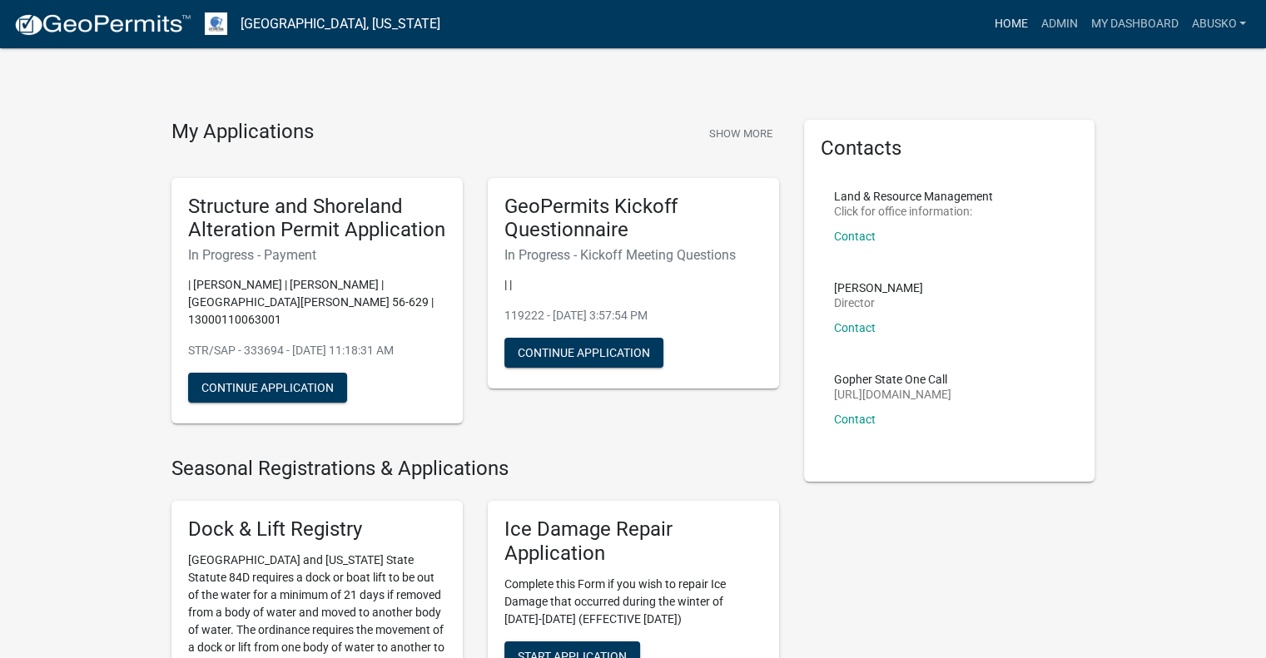
click at [998, 22] on link "Home" at bounding box center [1010, 24] width 47 height 32
click at [1058, 22] on link "Admin" at bounding box center [1058, 24] width 50 height 32
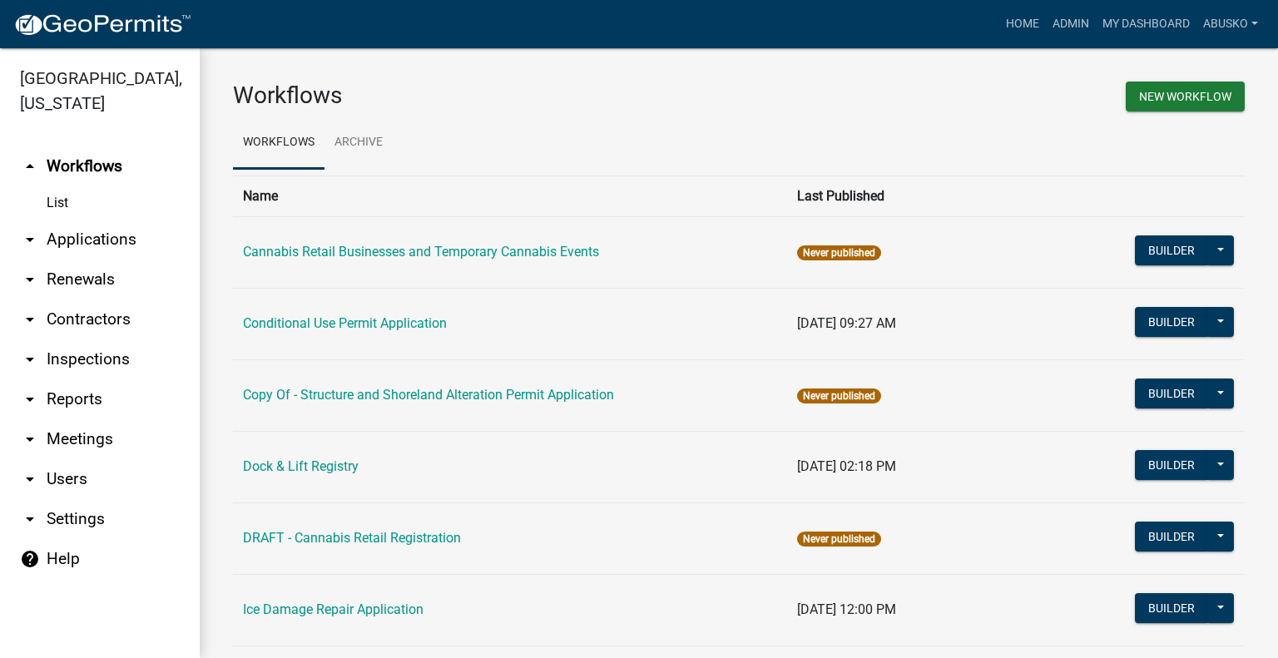
click at [90, 235] on link "arrow_drop_down Applications" at bounding box center [100, 240] width 200 height 40
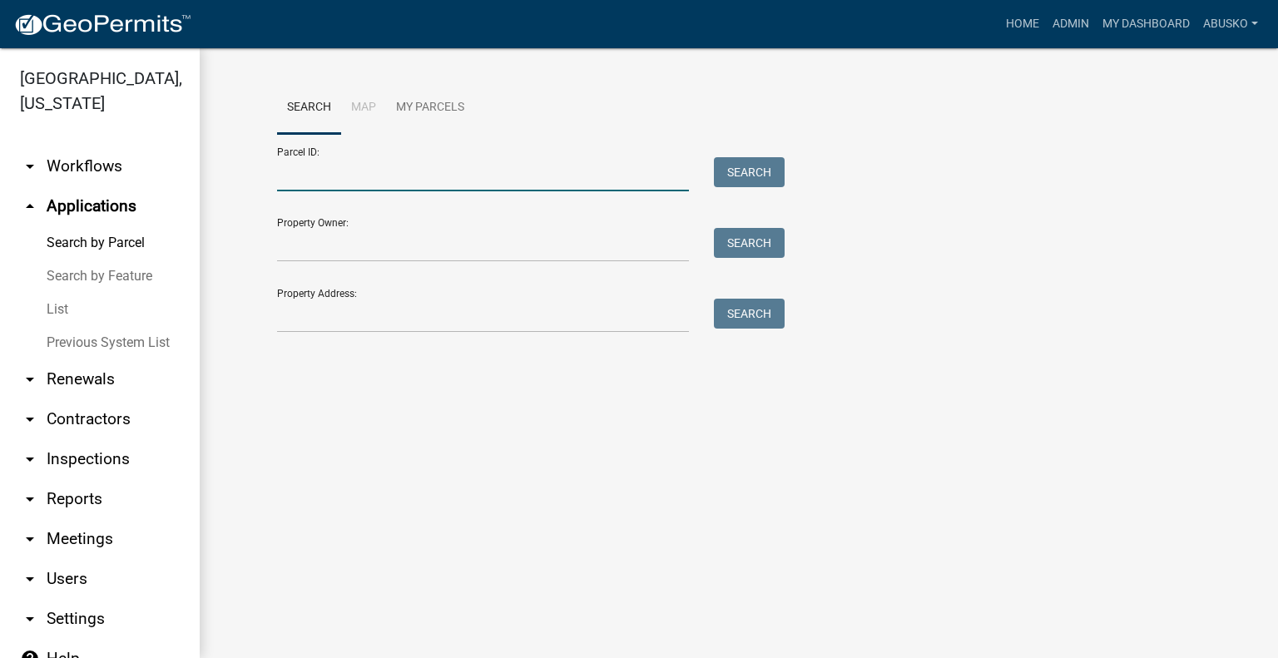
click at [414, 171] on input "Parcel ID:" at bounding box center [483, 174] width 412 height 34
paste input "35000990299000"
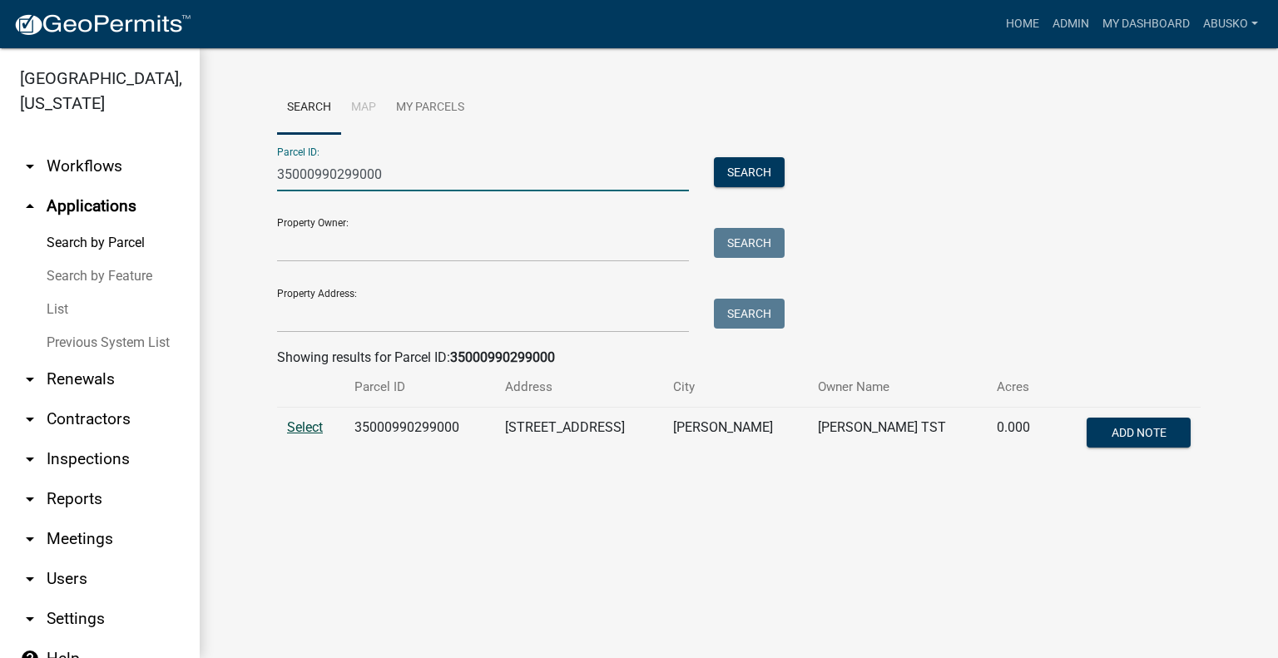
type input "35000990299000"
click at [294, 425] on span "Select" at bounding box center [305, 427] width 36 height 16
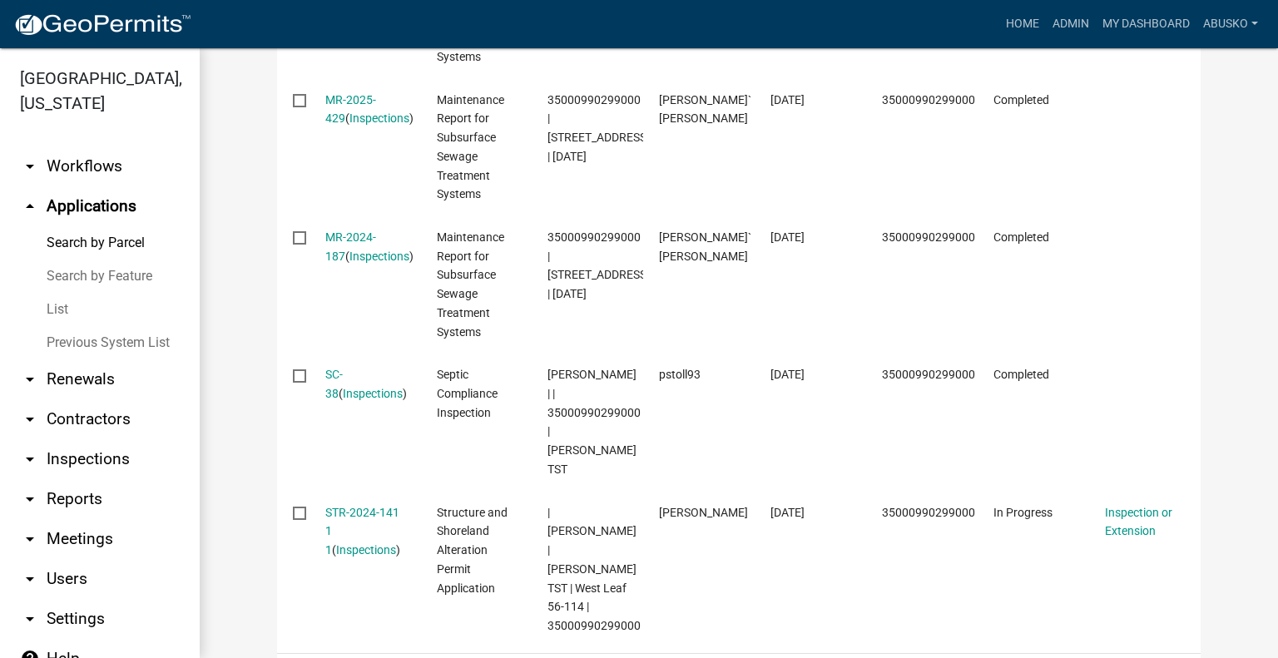
scroll to position [1082, 0]
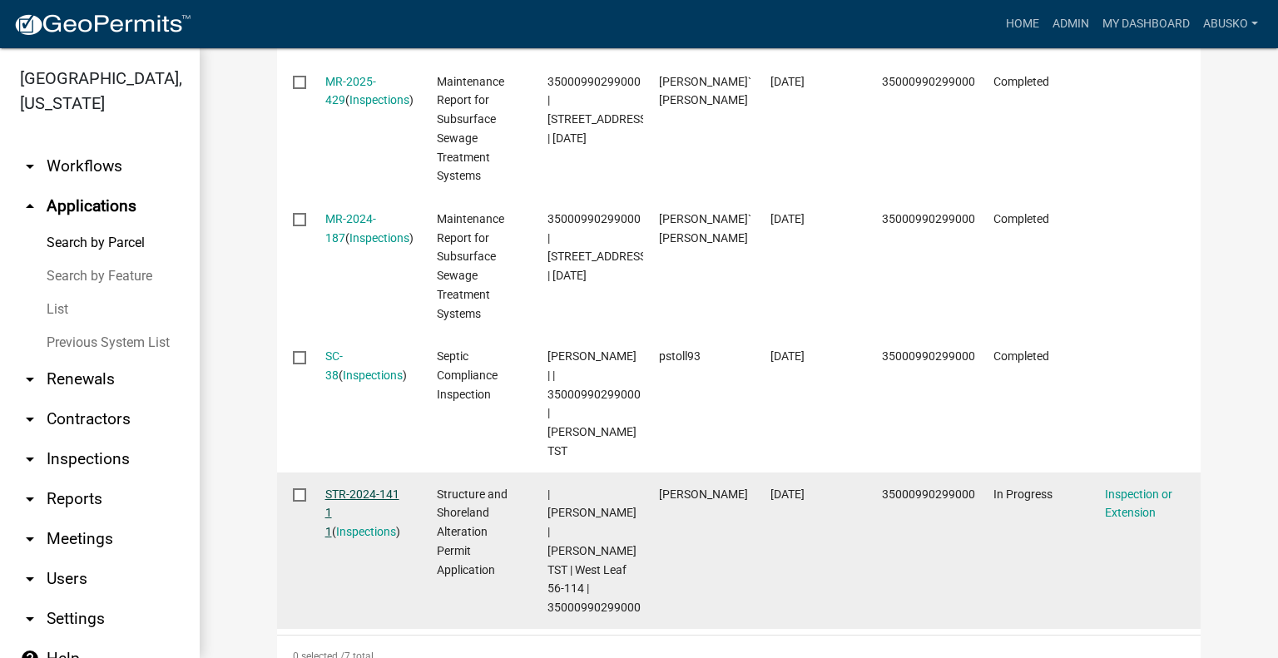
click at [342, 488] on link "STR-2024-141 1 1" at bounding box center [362, 514] width 74 height 52
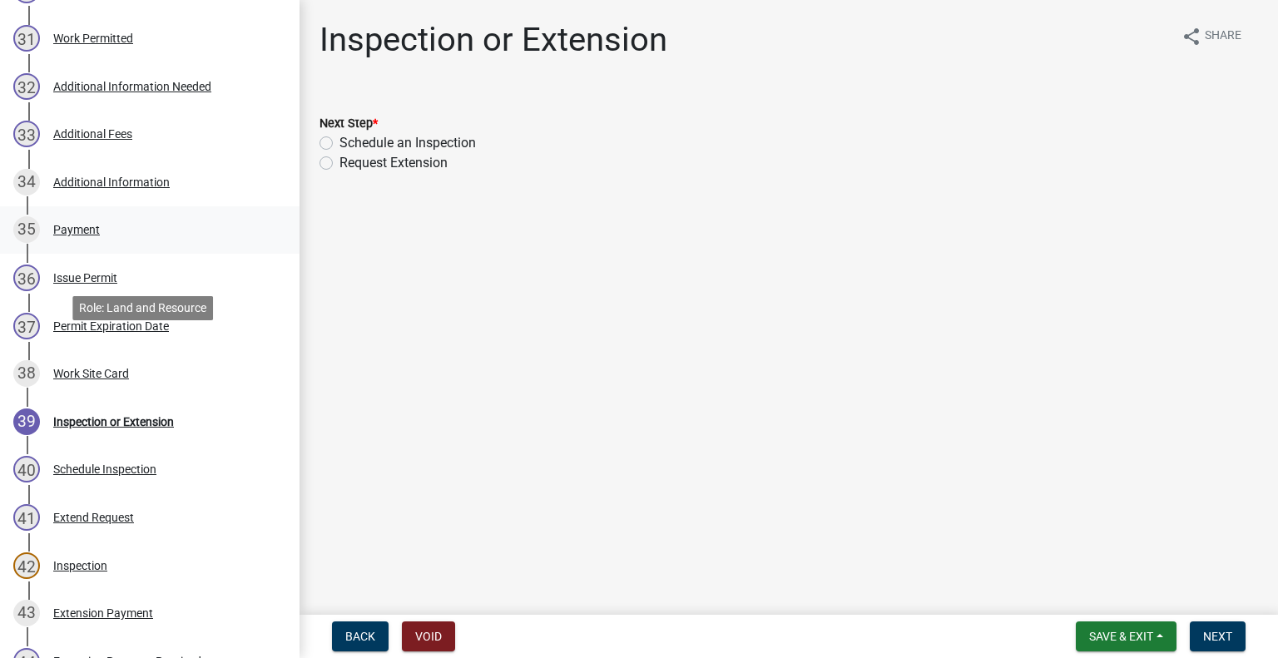
scroll to position [1741, 0]
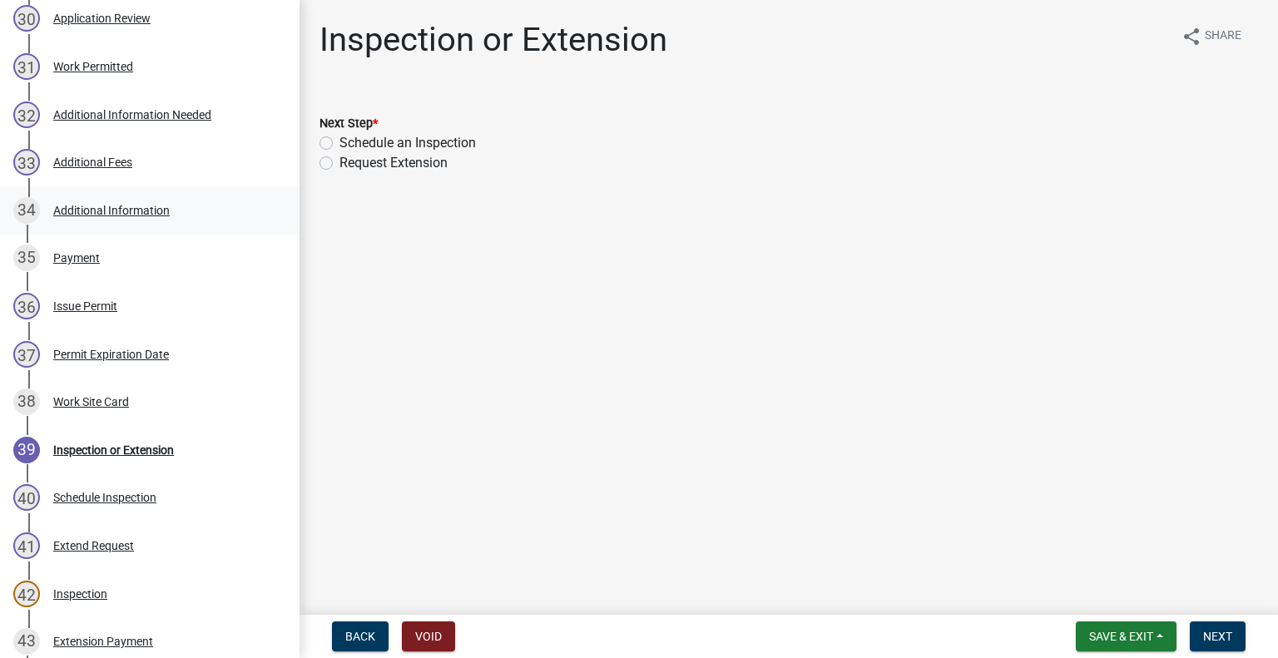
click at [116, 215] on div "Additional Information" at bounding box center [111, 211] width 116 height 12
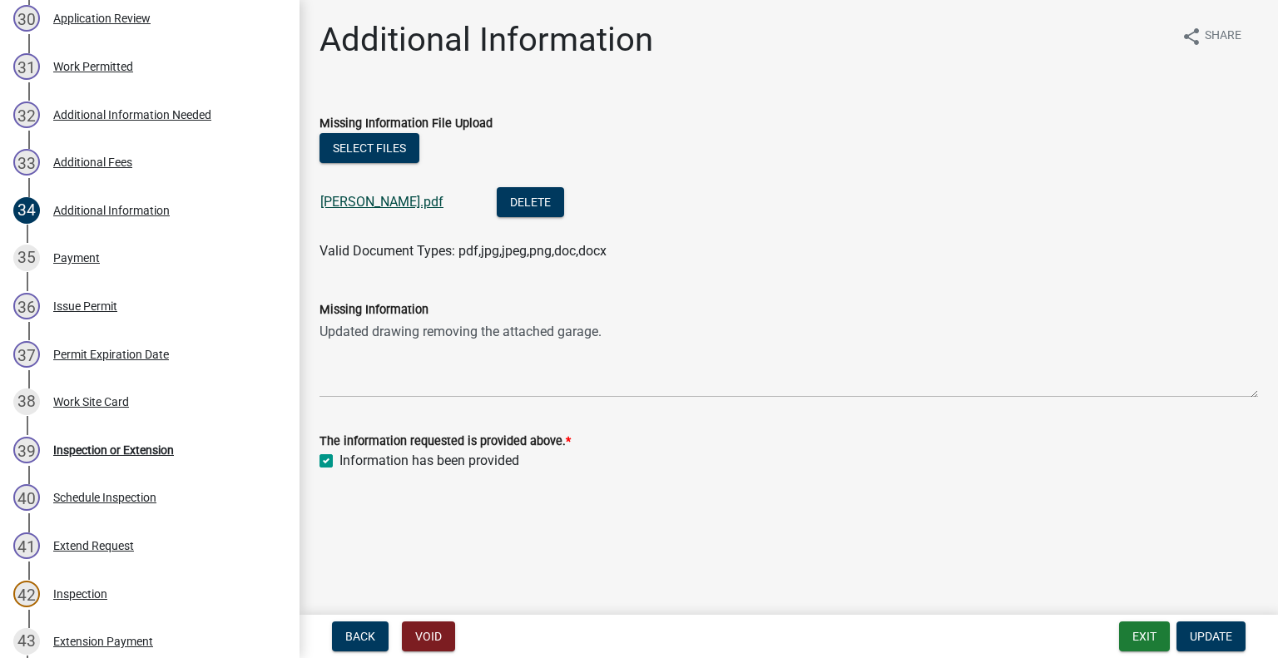
click at [360, 206] on link "Wilson.pdf" at bounding box center [381, 202] width 123 height 16
click at [104, 400] on div "Work Site Card" at bounding box center [91, 402] width 76 height 12
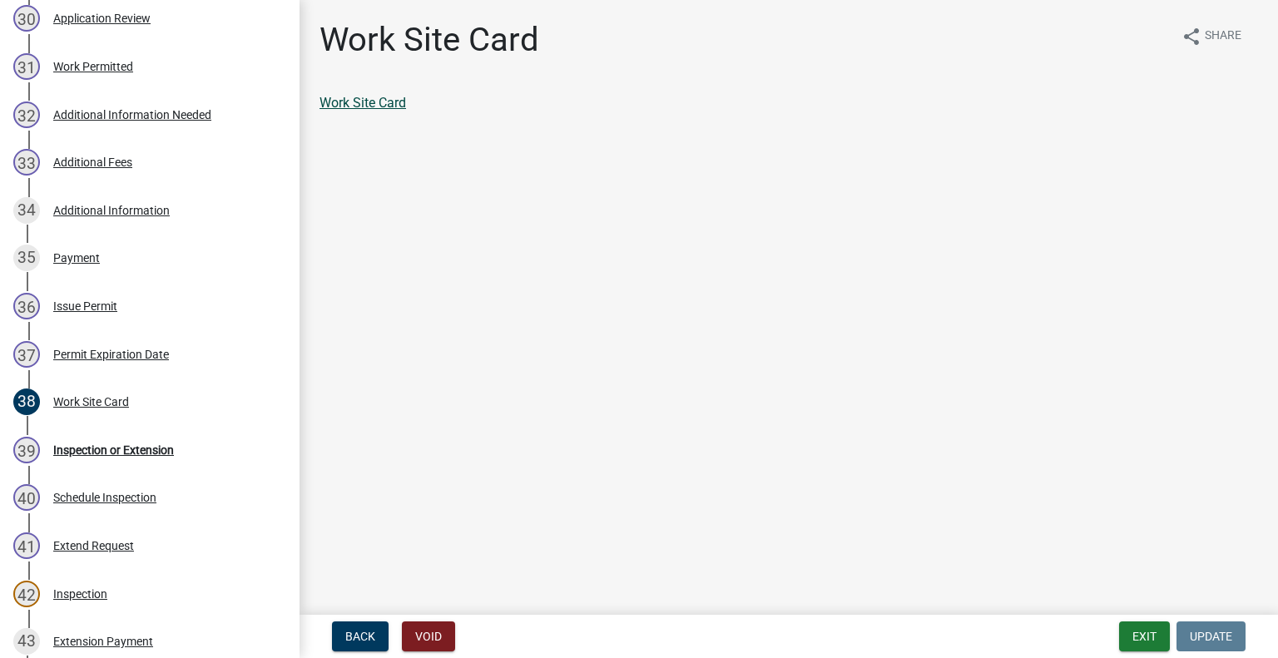
click at [354, 106] on link "Work Site Card" at bounding box center [363, 103] width 87 height 16
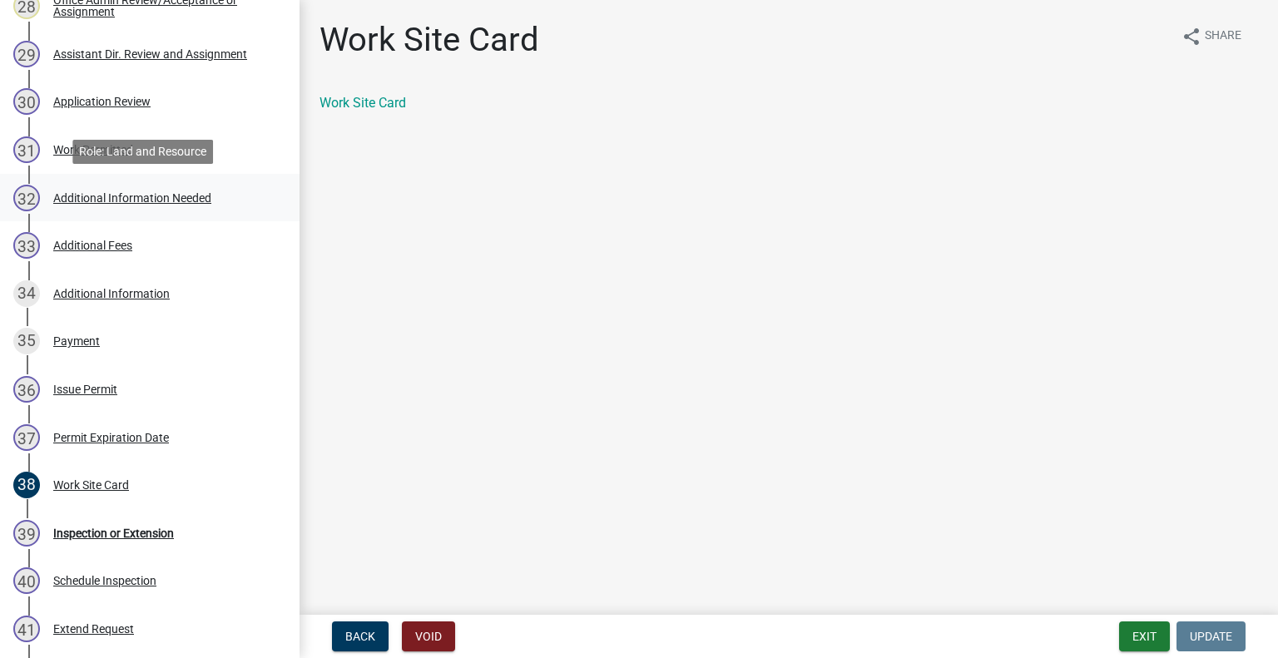
click at [183, 196] on div "Additional Information Needed" at bounding box center [132, 198] width 158 height 12
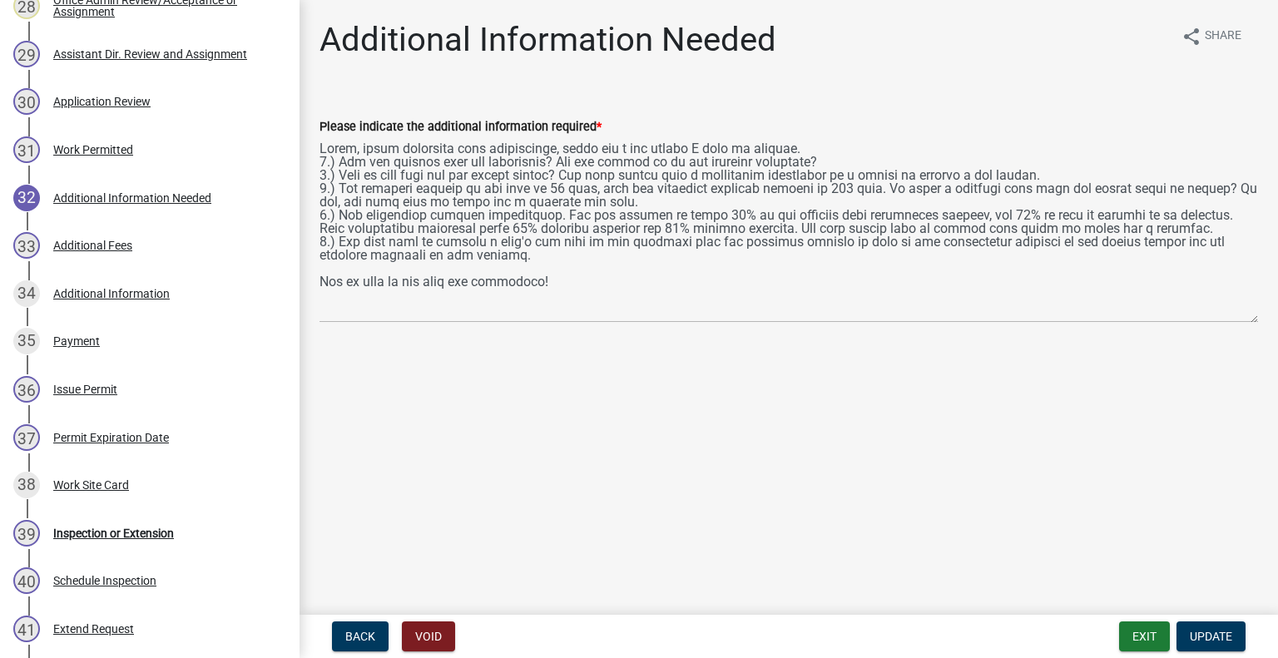
drag, startPoint x: 1254, startPoint y: 207, endPoint x: 1256, endPoint y: 315, distance: 108.2
click at [1256, 315] on textarea "Please indicate the additional information required *" at bounding box center [789, 229] width 939 height 186
click at [110, 151] on div "Work Permitted" at bounding box center [93, 150] width 80 height 12
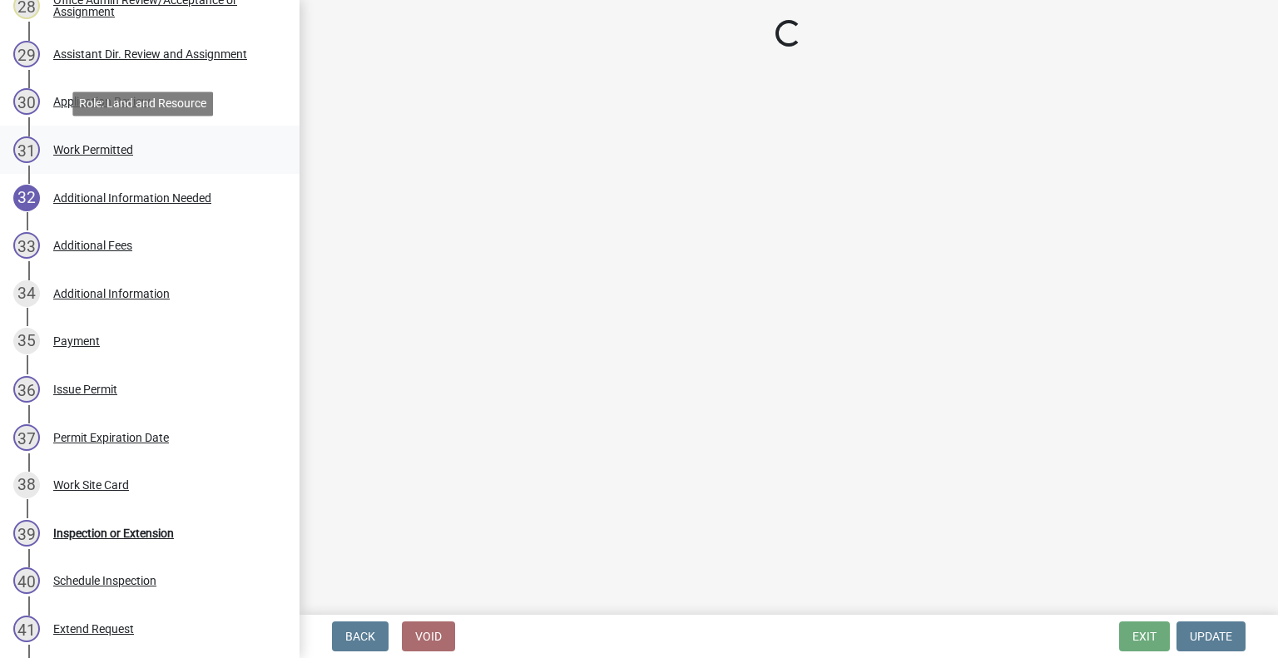
select select "ab2e7446-72a0-49c6-a36a-5181bad2fe68"
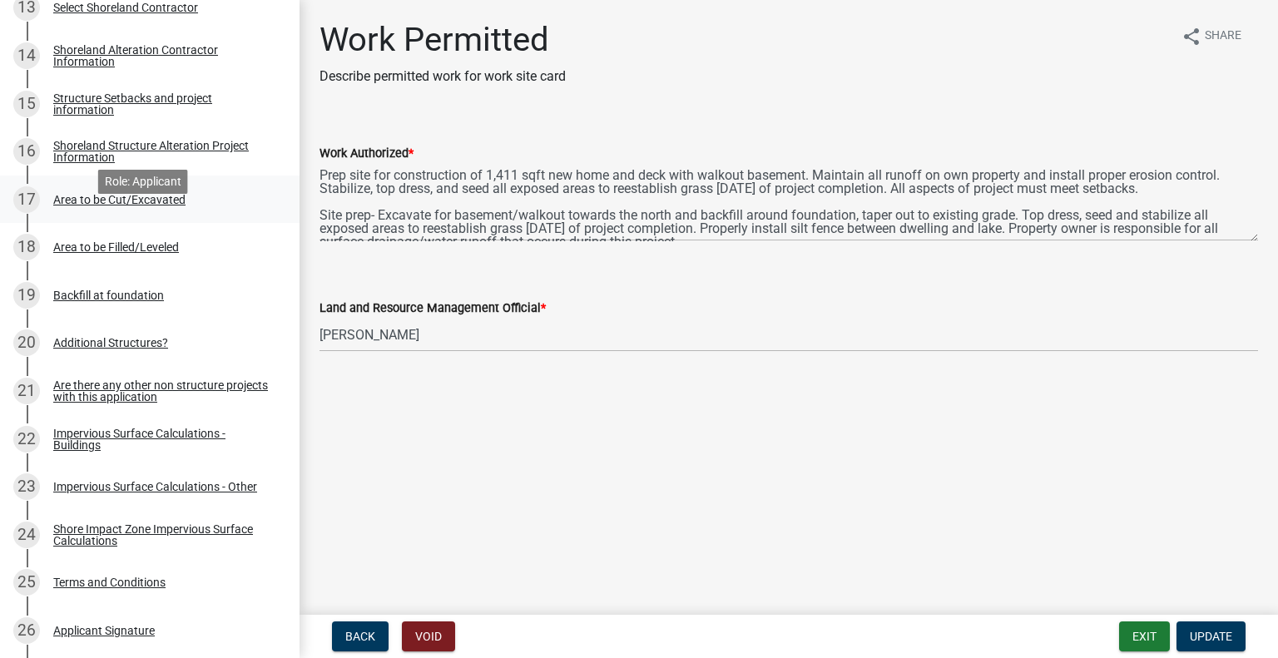
scroll to position [909, 0]
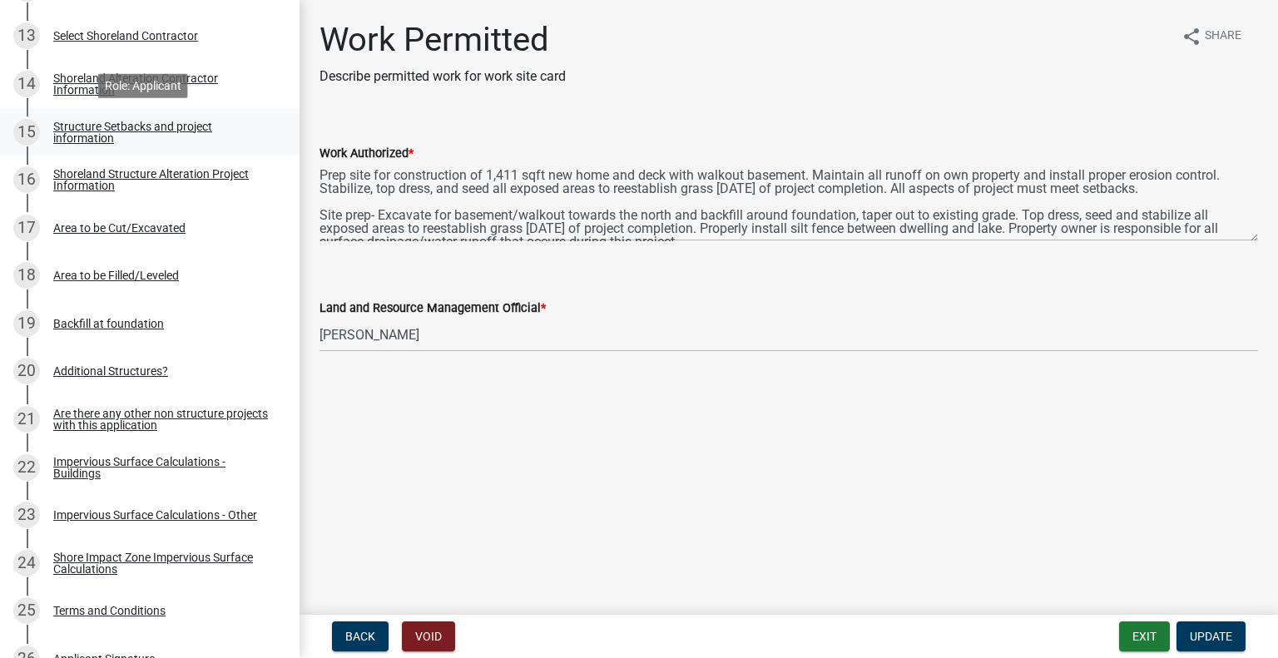
click at [147, 124] on div "Structure Setbacks and project information" at bounding box center [163, 132] width 220 height 23
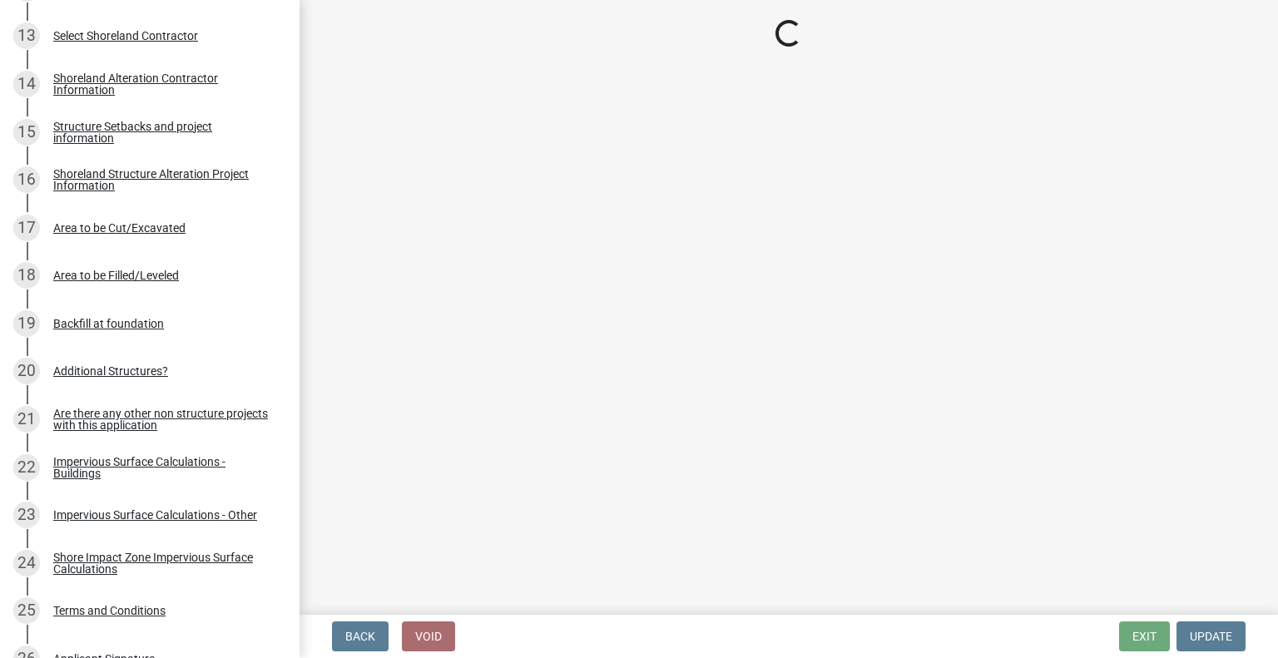
select select "4d8c0477-3507-4c3b-8a2b-7e3e8de33f20"
select select "a3cc236c-43aa-406a-8353-e0398d57c407"
select select "e560a688-e561-477d-b756-2b3ad714d8bd"
select select "ff33d3a3-25c1-4261-90e6-5b697e5cfc22"
select select "e80e3e2c-e9d0-4b64-95b5-c0b12854bba2"
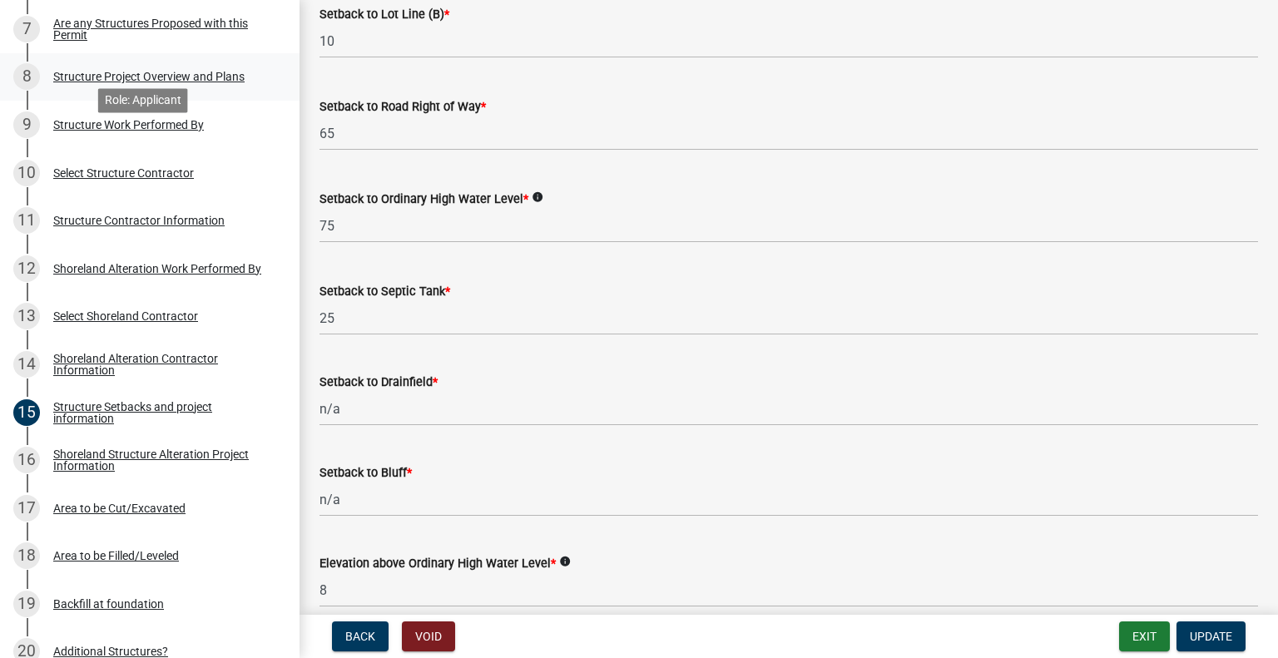
scroll to position [576, 0]
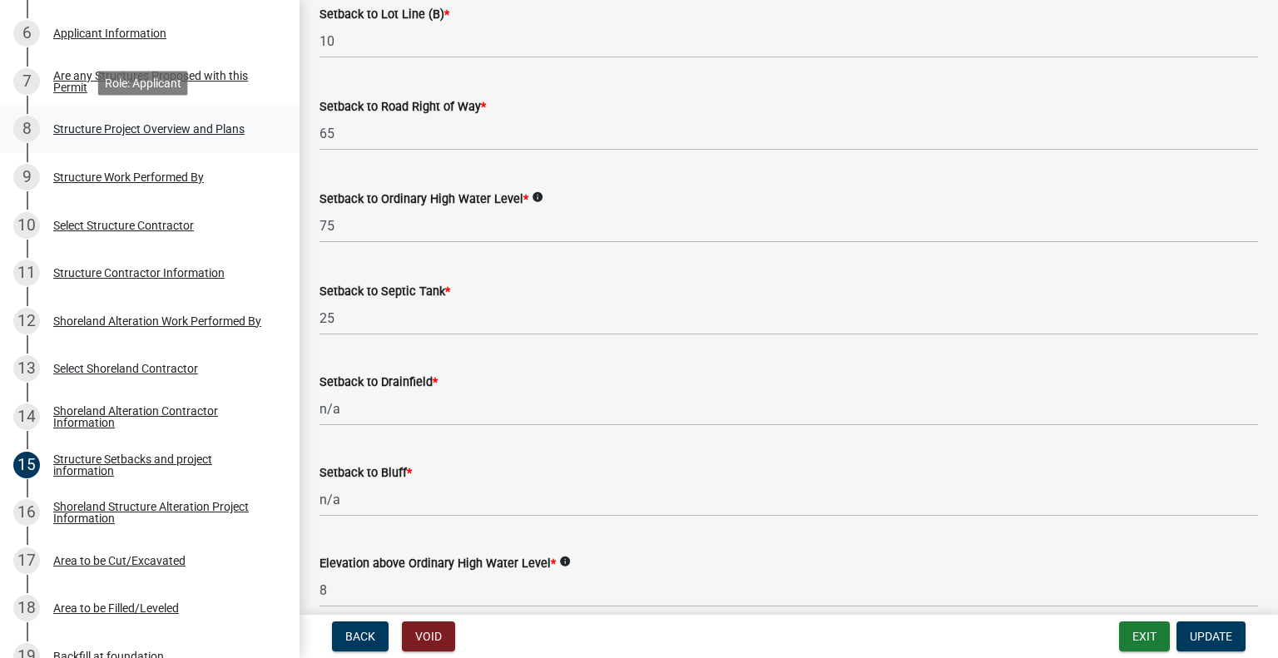
click at [201, 134] on div "Structure Project Overview and Plans" at bounding box center [148, 129] width 191 height 12
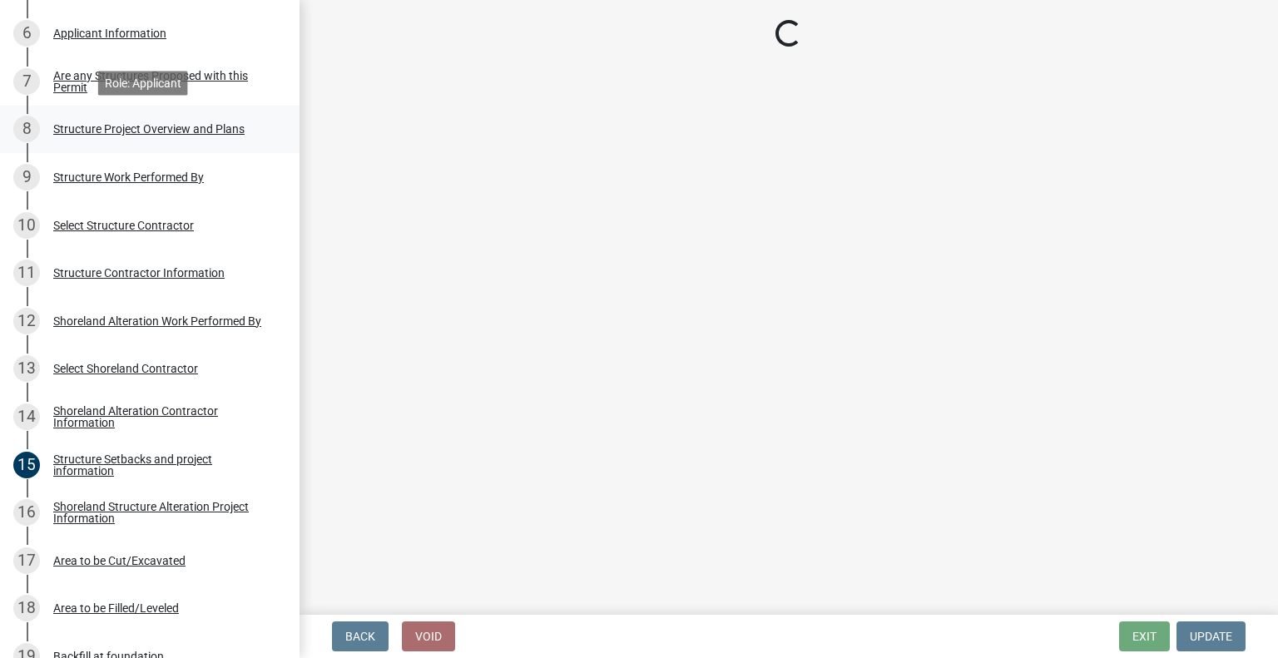
scroll to position [0, 0]
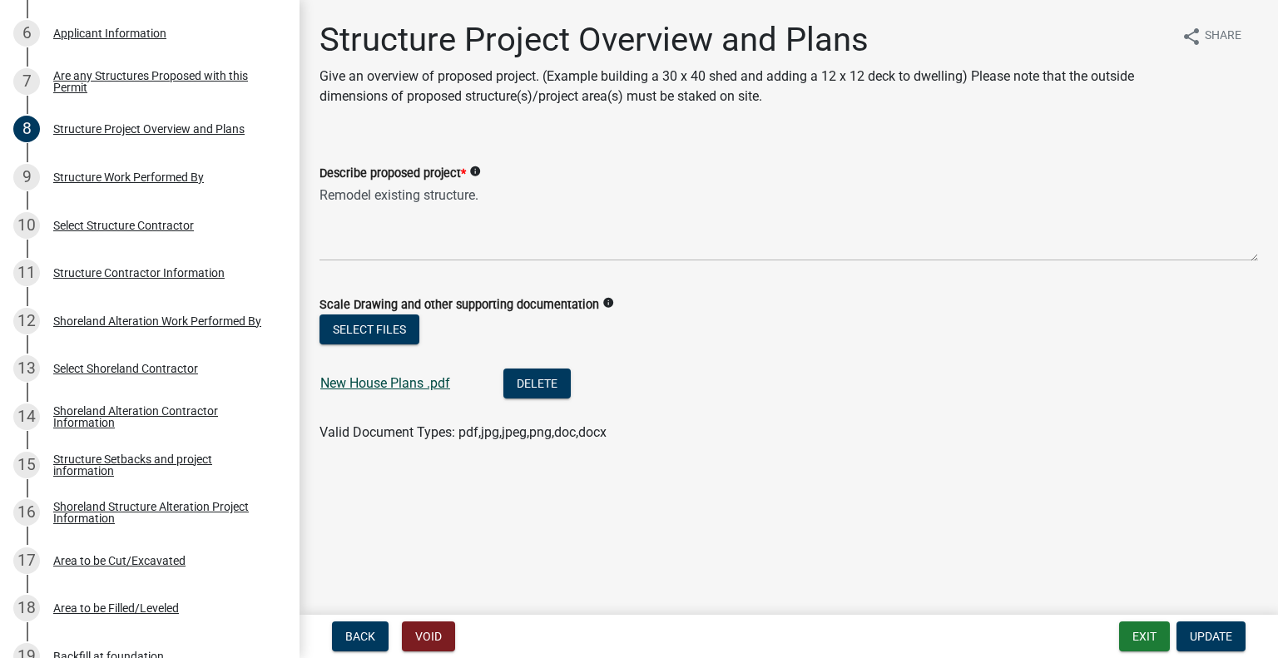
click at [397, 384] on link "New House Plans .pdf" at bounding box center [385, 383] width 130 height 16
